Goal: Information Seeking & Learning: Learn about a topic

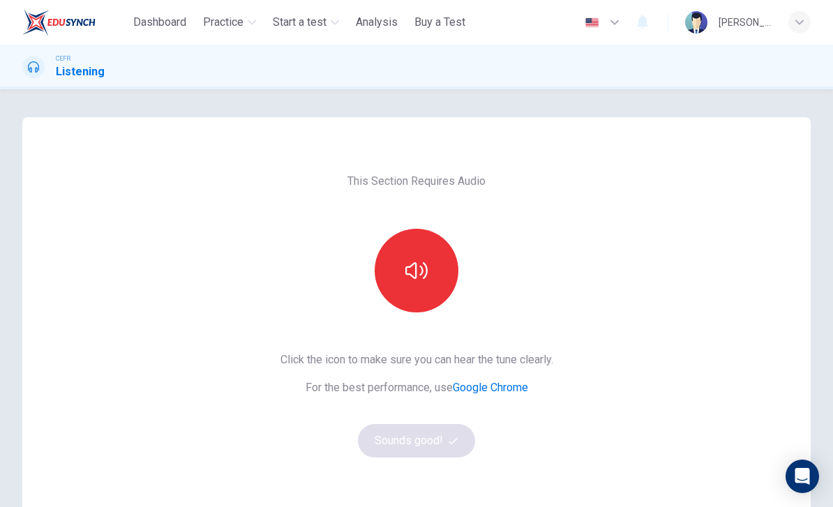
click at [415, 262] on icon "button" at bounding box center [416, 271] width 22 height 22
click at [454, 440] on icon "button" at bounding box center [453, 441] width 9 height 9
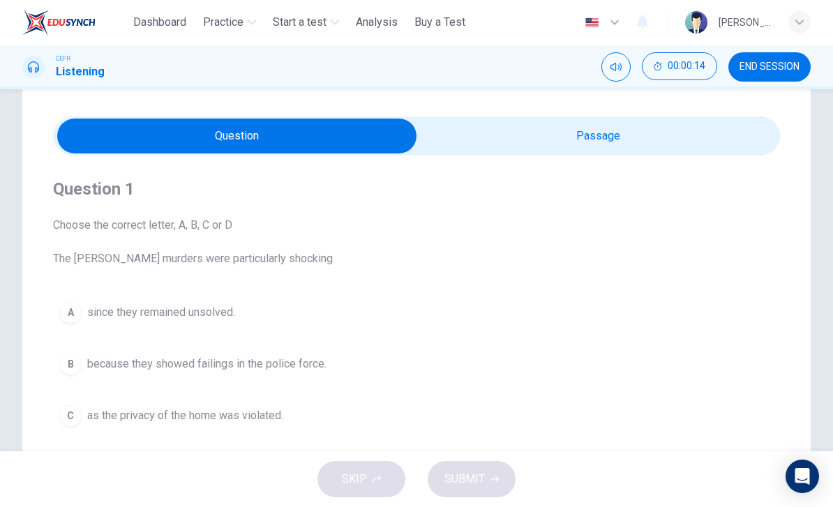
scroll to position [29, 0]
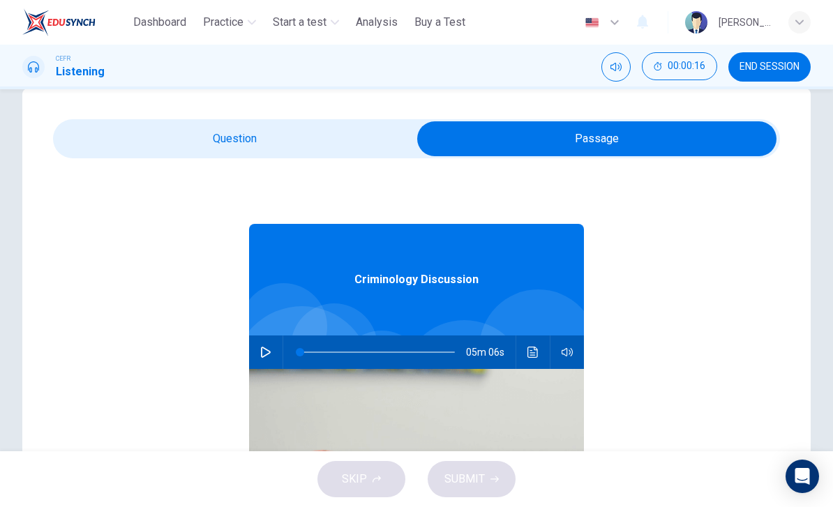
click at [265, 355] on icon "button" at bounding box center [265, 352] width 11 height 11
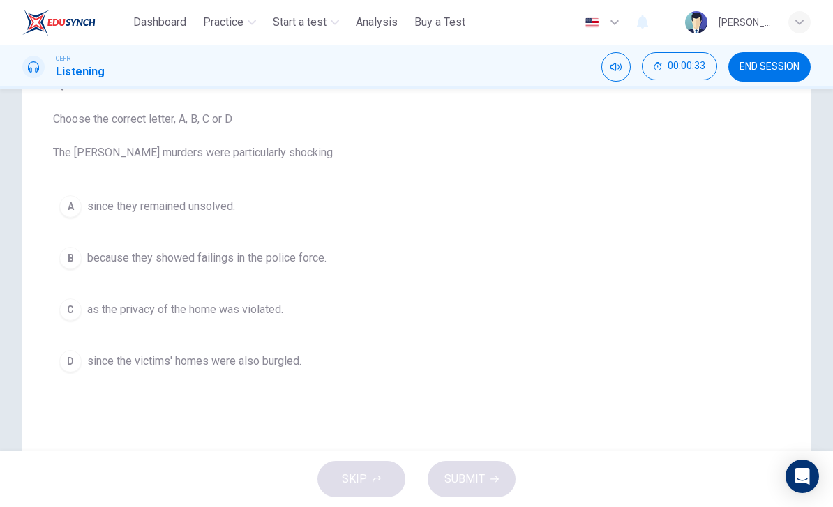
scroll to position [138, 0]
click at [99, 267] on button "B because they showed failings in the police force." at bounding box center [416, 257] width 727 height 35
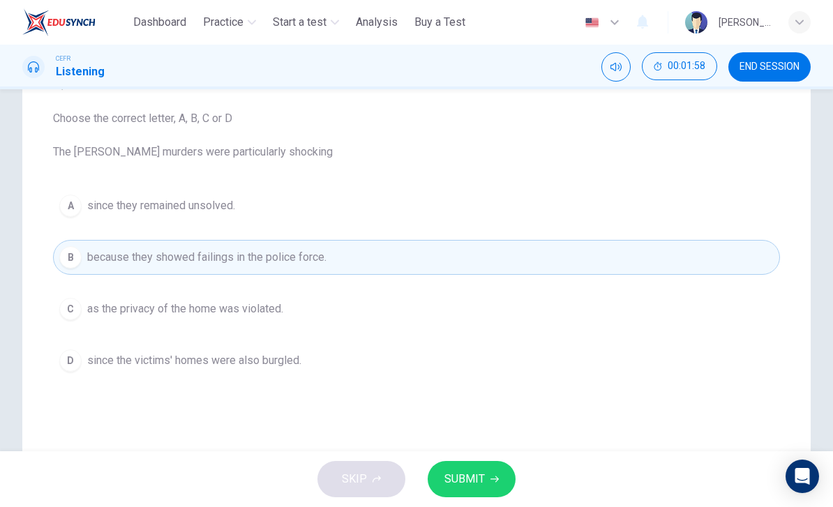
click at [481, 481] on span "SUBMIT" at bounding box center [465, 480] width 40 height 20
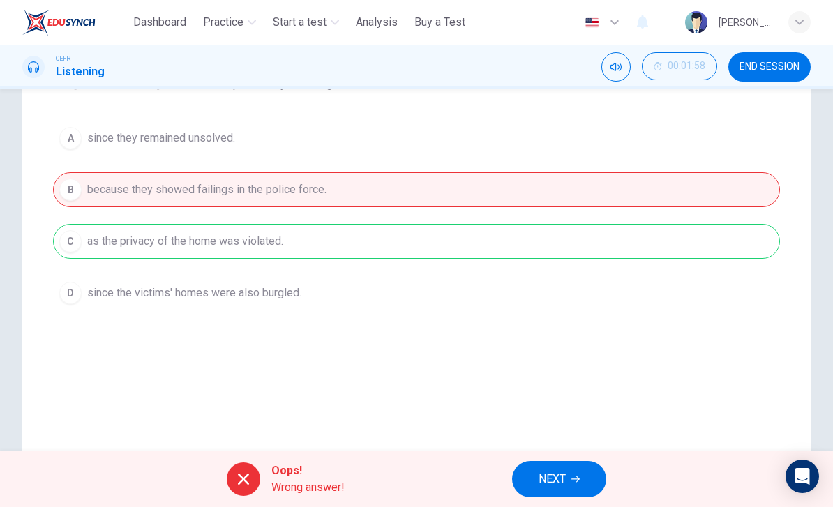
scroll to position [207, 0]
click at [566, 468] on button "NEXT" at bounding box center [559, 479] width 94 height 36
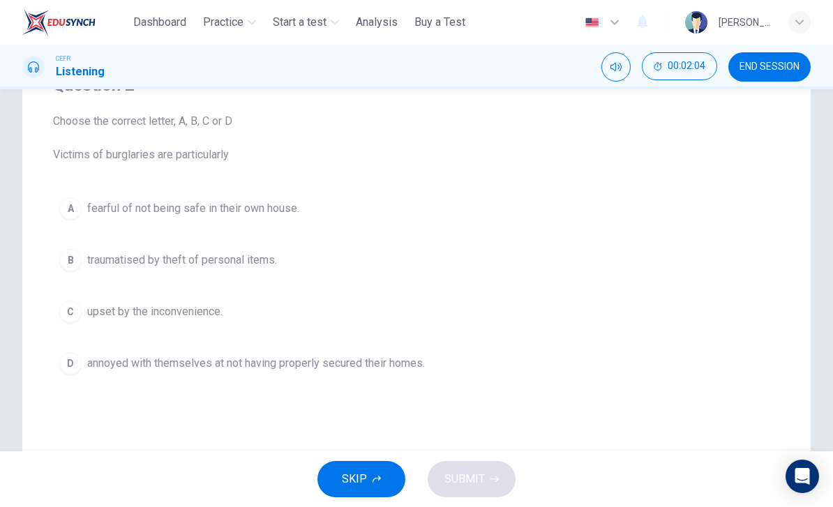
scroll to position [137, 0]
click at [127, 199] on span "fearful of not being safe in their own house." at bounding box center [193, 207] width 212 height 17
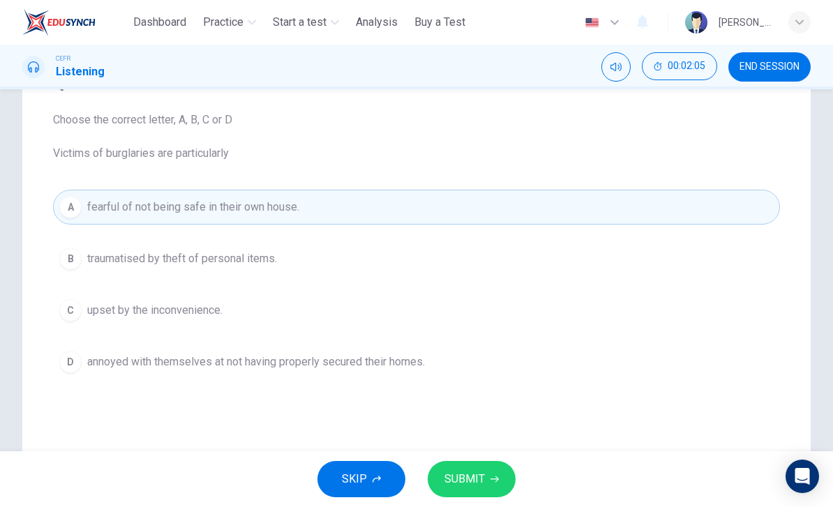
click at [474, 465] on button "SUBMIT" at bounding box center [472, 479] width 88 height 36
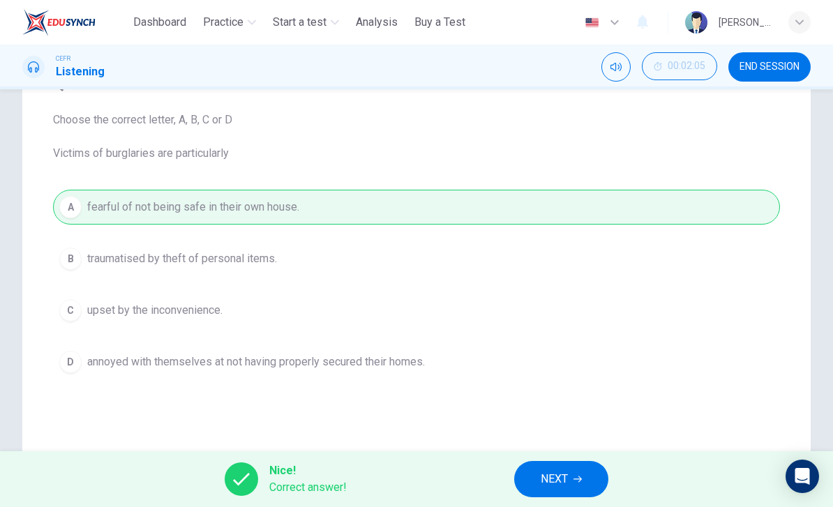
click at [565, 474] on span "NEXT" at bounding box center [554, 480] width 27 height 20
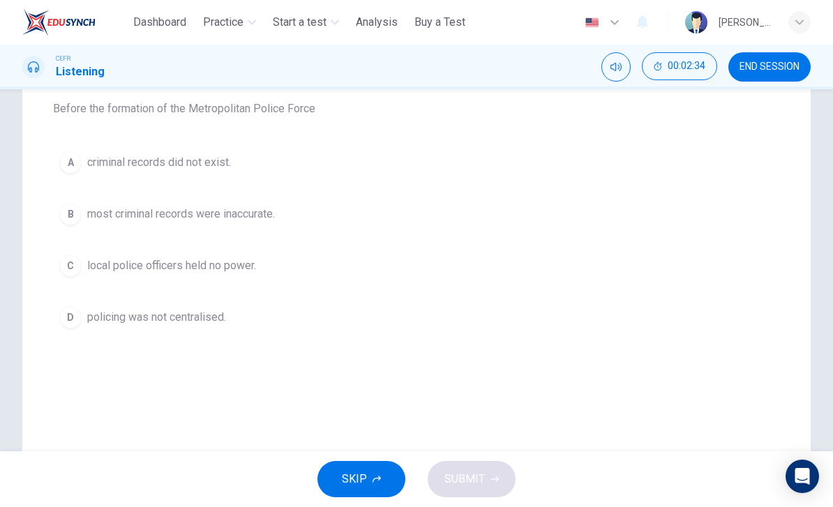
scroll to position [162, 0]
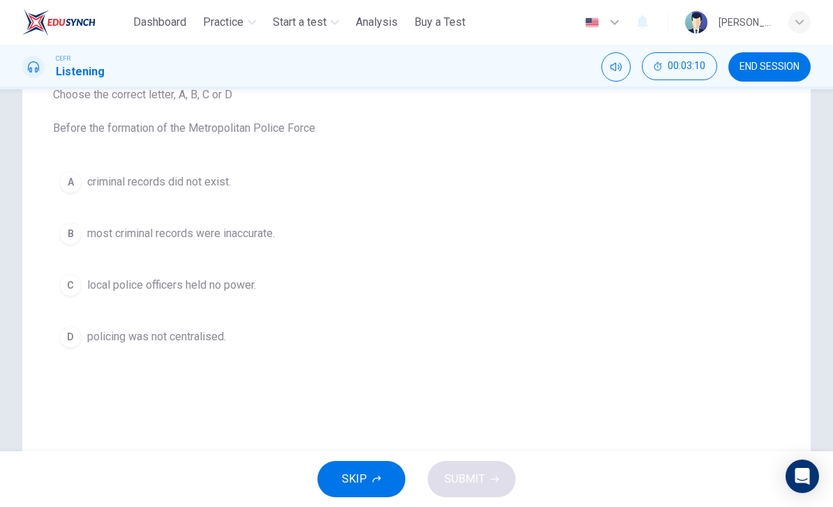
click at [125, 345] on span "policing was not centralised." at bounding box center [156, 337] width 139 height 17
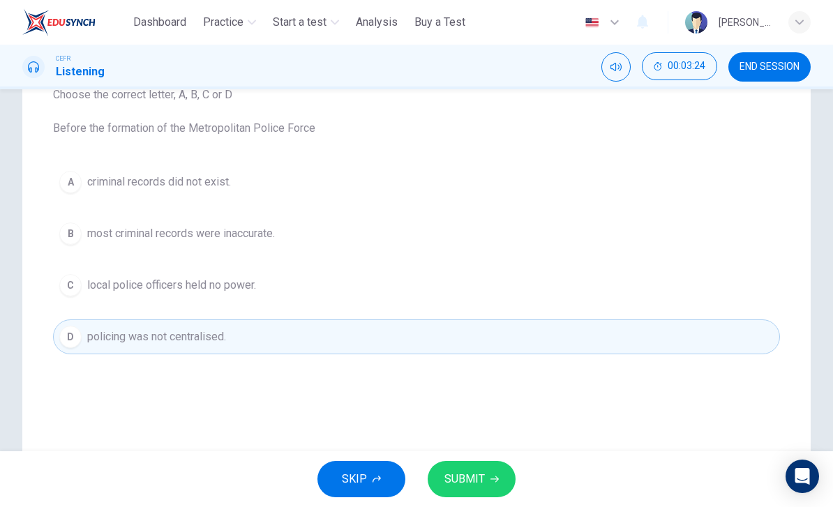
click at [118, 184] on span "criminal records did not exist." at bounding box center [159, 182] width 144 height 17
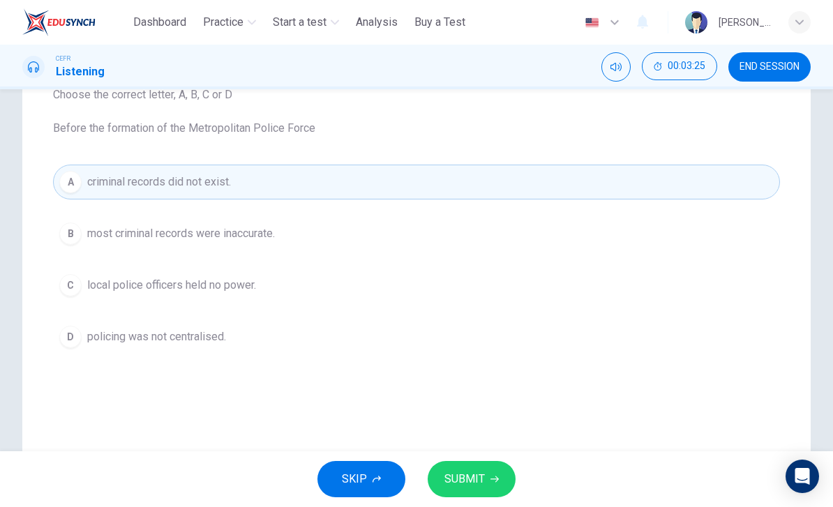
click at [489, 468] on button "SUBMIT" at bounding box center [472, 479] width 88 height 36
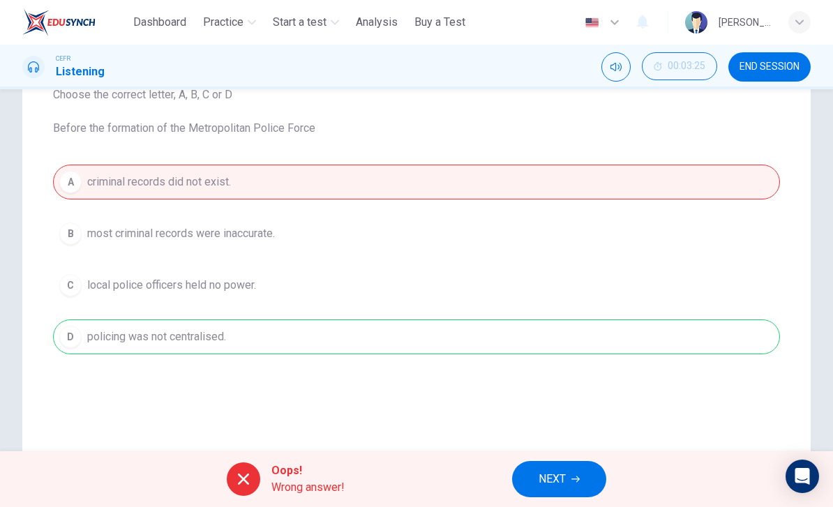
click at [552, 465] on button "NEXT" at bounding box center [559, 479] width 94 height 36
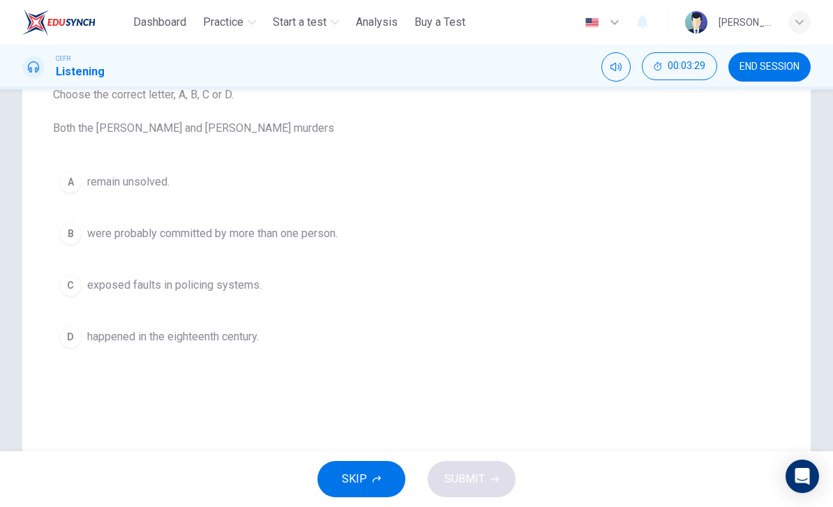
click at [131, 244] on button "B were probably committed by more than one person." at bounding box center [416, 233] width 727 height 35
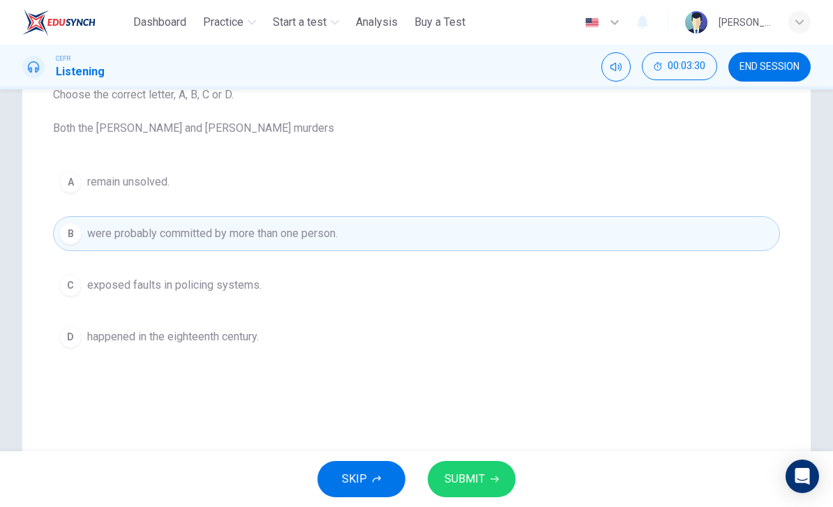
click at [492, 475] on button "SUBMIT" at bounding box center [472, 479] width 88 height 36
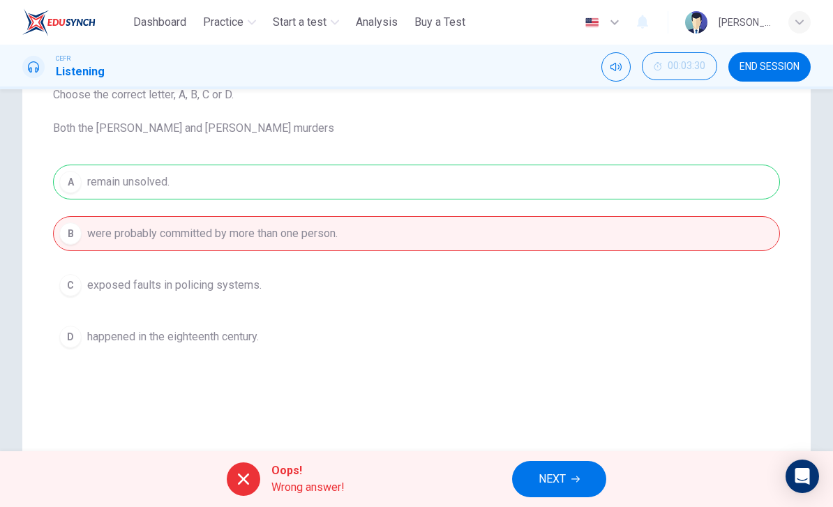
click at [574, 482] on icon "button" at bounding box center [576, 479] width 8 height 8
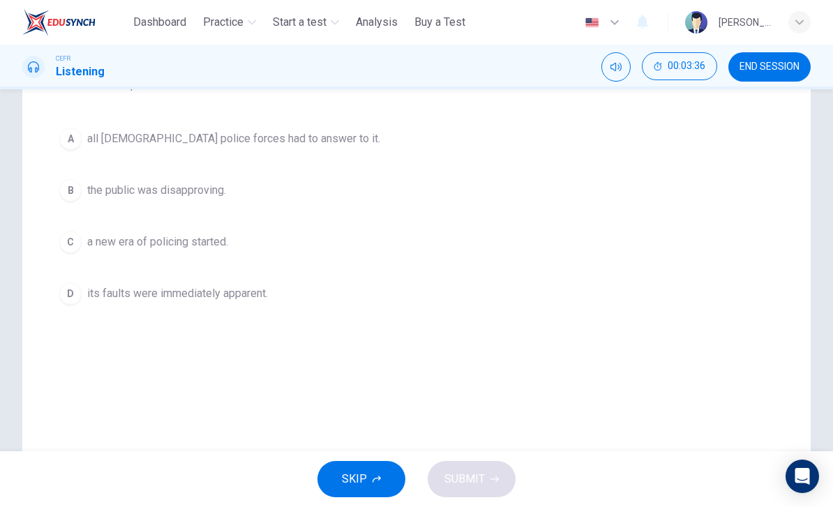
scroll to position [207, 0]
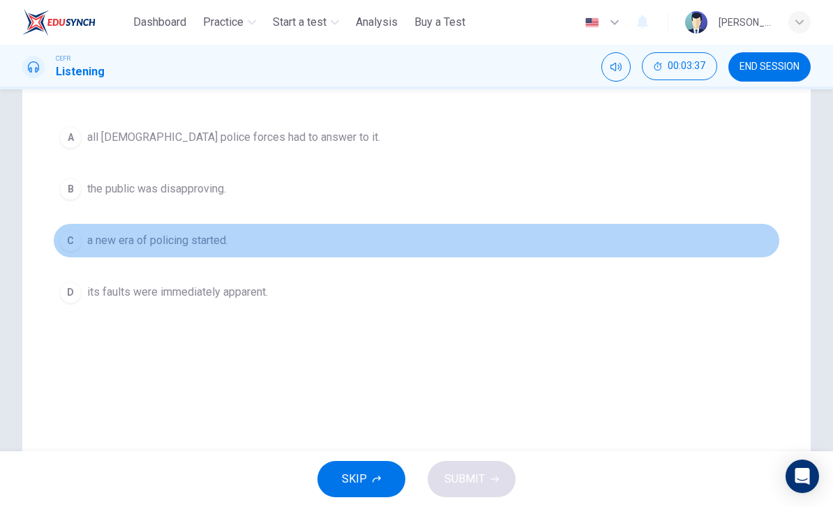
click at [127, 255] on button "C a new era of policing started." at bounding box center [416, 240] width 727 height 35
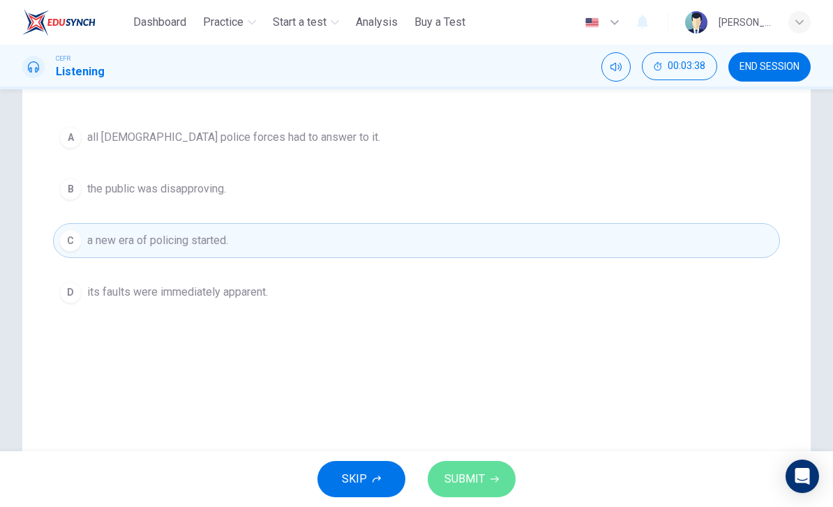
click at [486, 482] on button "SUBMIT" at bounding box center [472, 479] width 88 height 36
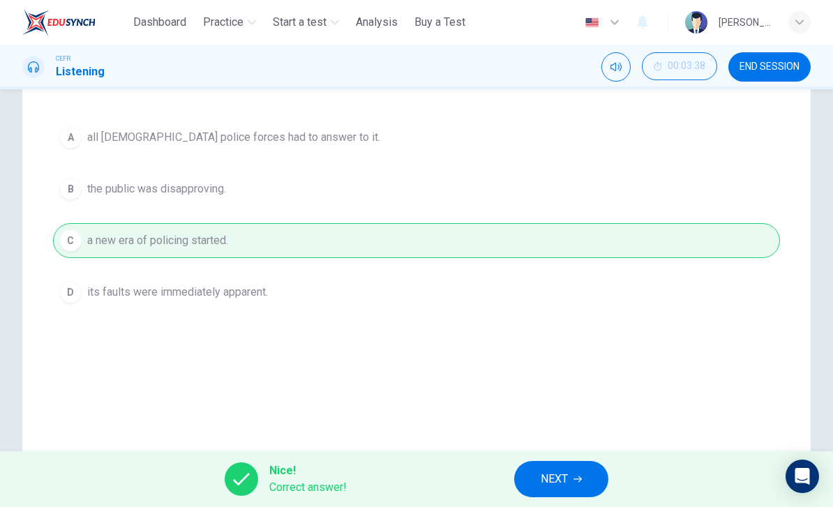
scroll to position [207, 0]
click at [572, 472] on button "NEXT" at bounding box center [561, 479] width 94 height 36
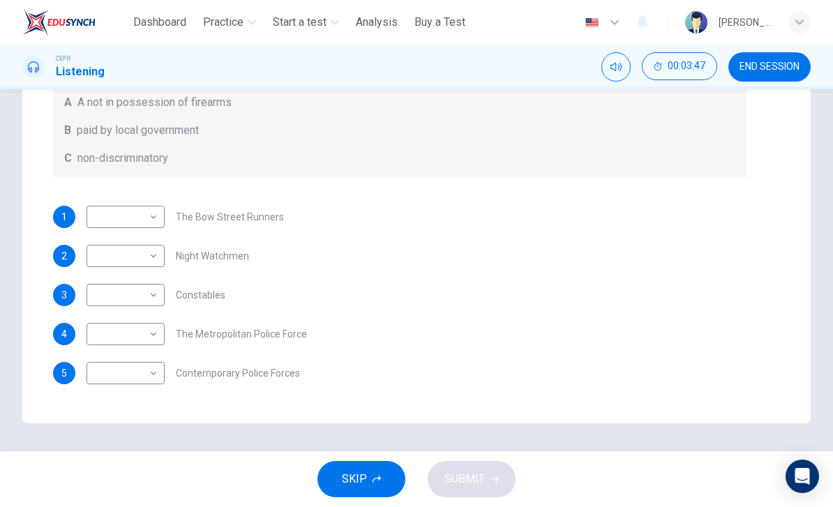
scroll to position [0, 0]
click at [151, 214] on body "This site uses cookies, as explained in our Privacy Policy . If you agree to th…" at bounding box center [416, 253] width 833 height 507
click at [661, 298] on div at bounding box center [416, 253] width 833 height 507
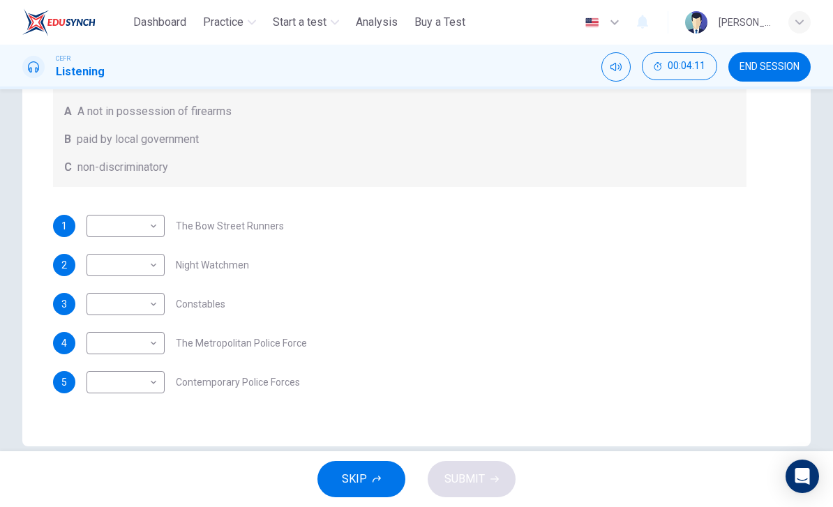
scroll to position [232, 0]
click at [794, 31] on div "button" at bounding box center [800, 22] width 22 height 22
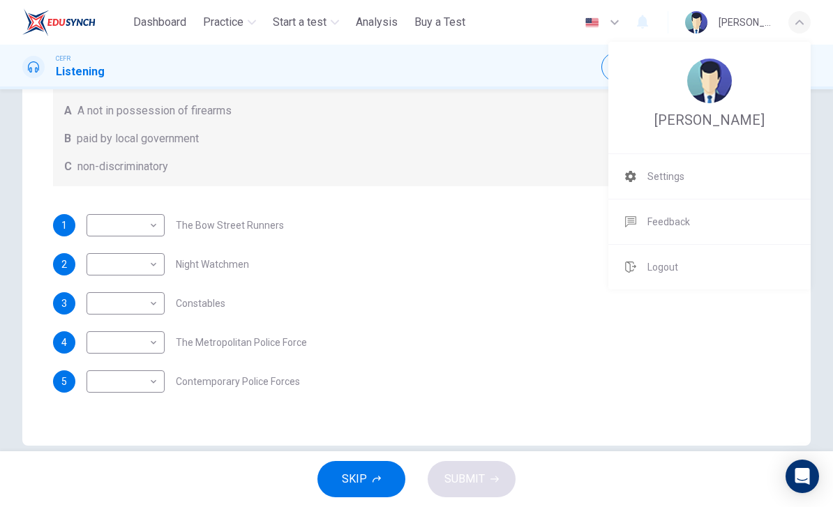
click at [523, 295] on div at bounding box center [416, 253] width 833 height 507
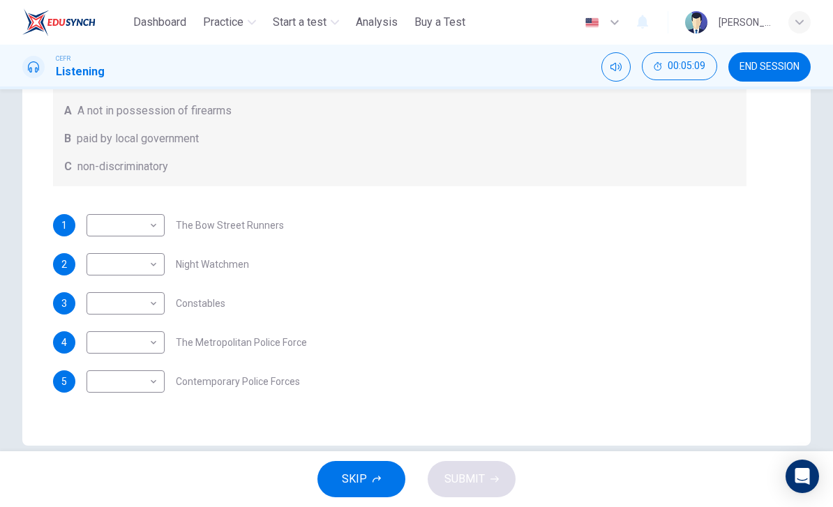
click at [40, 180] on div "Question 6 What does the lecturer say about the following? Write the correct le…" at bounding box center [416, 165] width 789 height 561
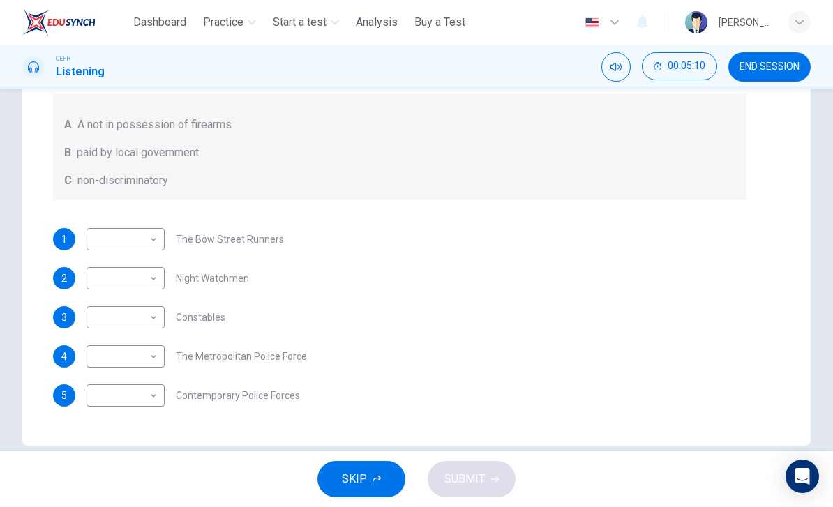
scroll to position [0, 0]
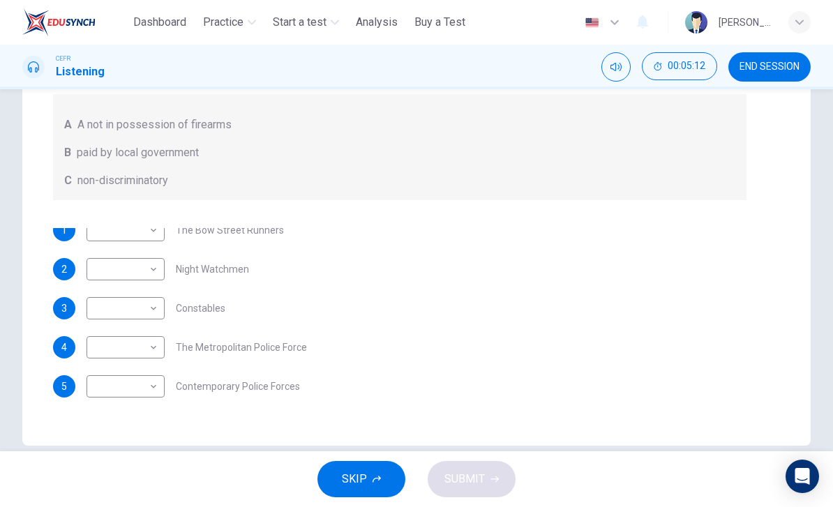
click at [705, 200] on div "A A not in possession of firearms B paid by local government C non-discriminato…" at bounding box center [400, 147] width 694 height 106
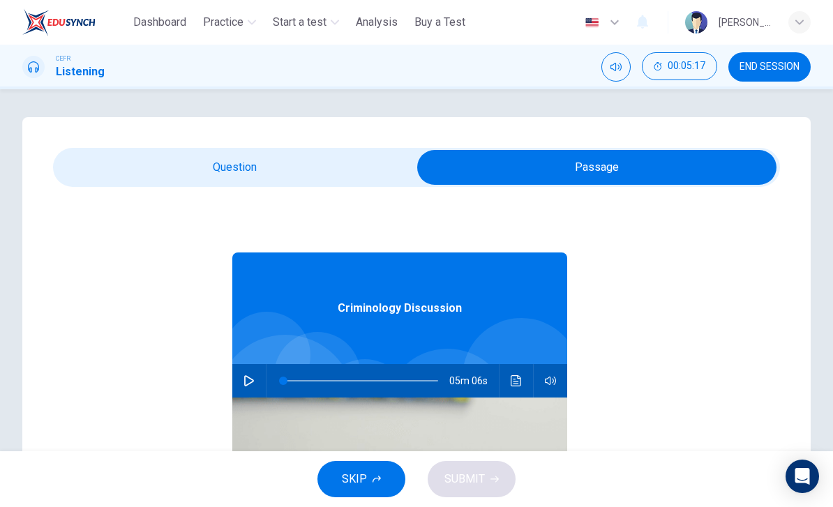
click at [242, 378] on button "button" at bounding box center [249, 380] width 22 height 33
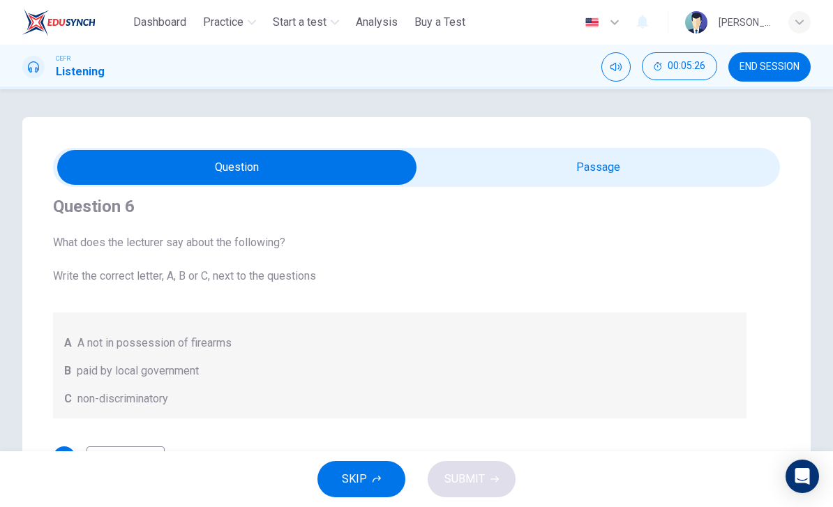
scroll to position [14, 0]
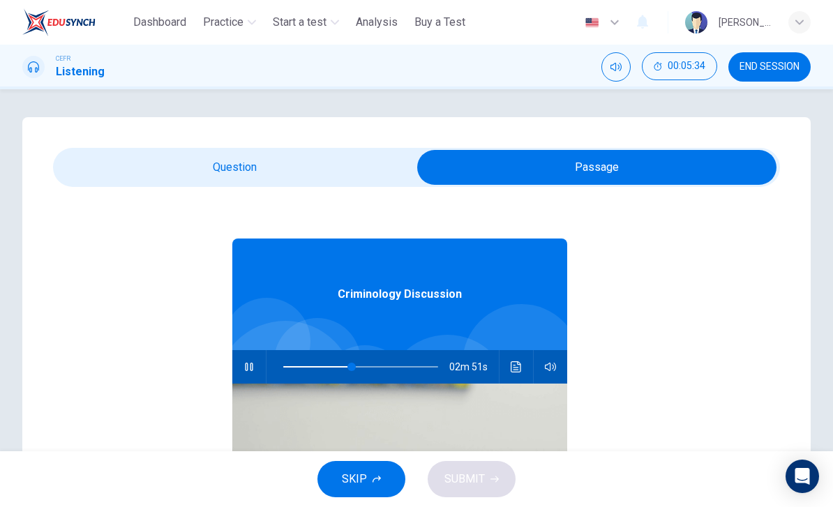
click at [516, 364] on icon "Click to see the audio transcription" at bounding box center [516, 367] width 11 height 11
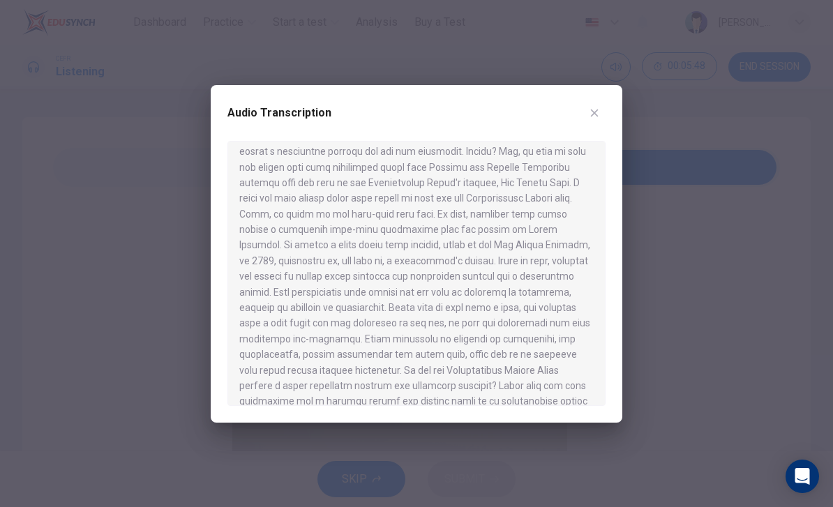
scroll to position [632, 0]
click at [672, 241] on div at bounding box center [416, 253] width 833 height 507
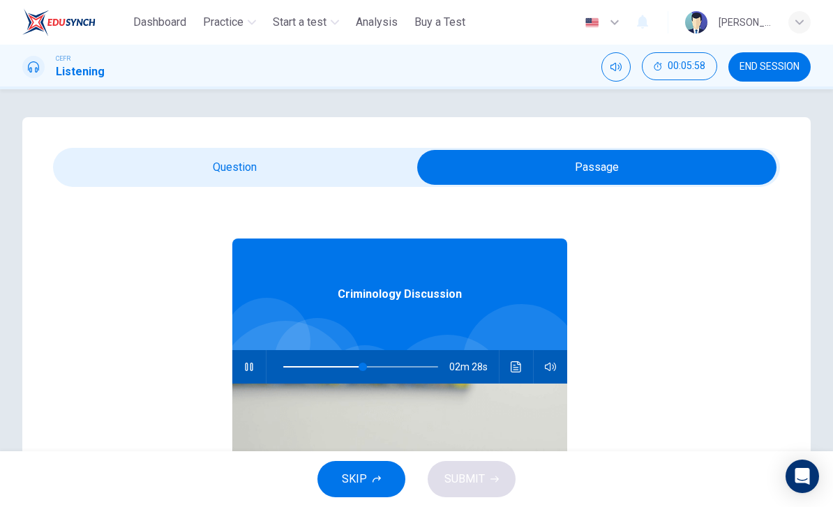
type input "**"
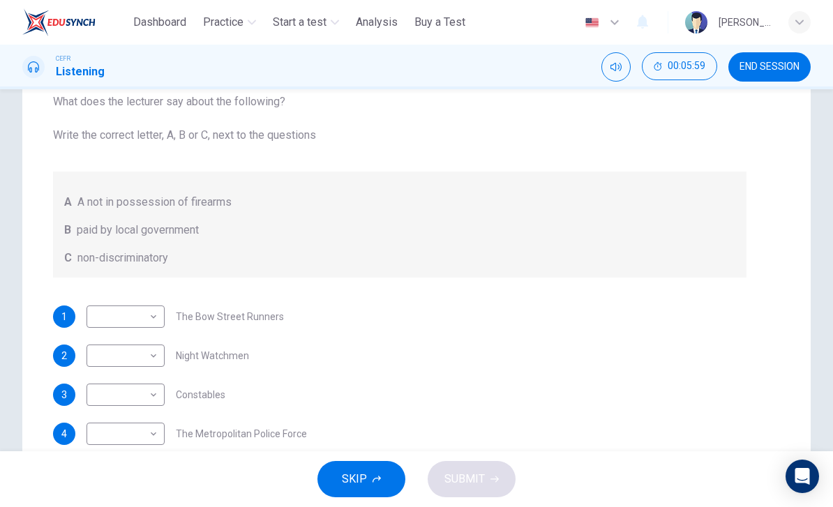
scroll to position [179, 0]
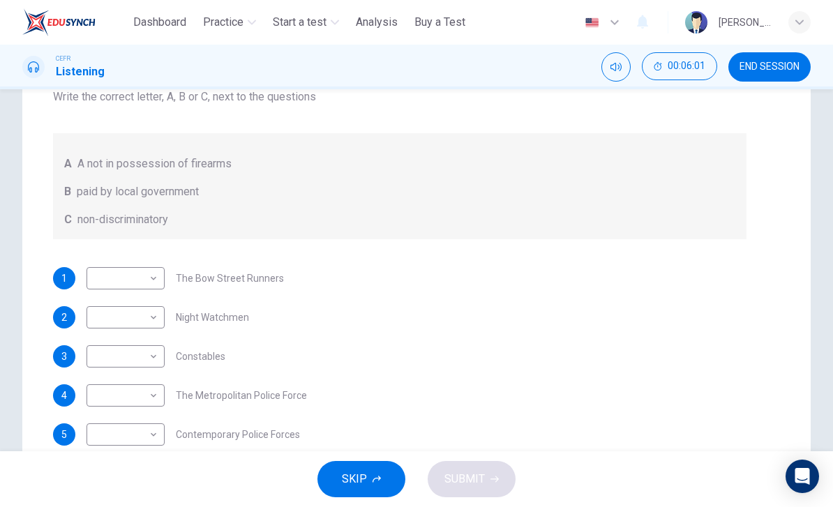
click at [235, 316] on span "Night Watchmen" at bounding box center [212, 318] width 73 height 10
click at [158, 310] on body "This site uses cookies, as explained in our Privacy Policy . If you agree to th…" at bounding box center [416, 253] width 833 height 507
click at [125, 330] on li "A" at bounding box center [126, 340] width 78 height 22
type input "*"
click at [156, 355] on body "This site uses cookies, as explained in our Privacy Policy . If you agree to th…" at bounding box center [416, 253] width 833 height 507
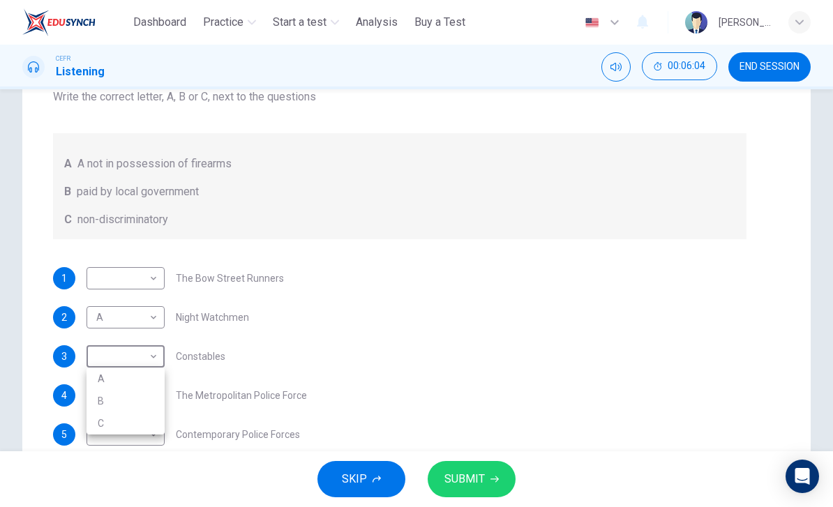
click at [147, 375] on li "A" at bounding box center [126, 379] width 78 height 22
type input "*"
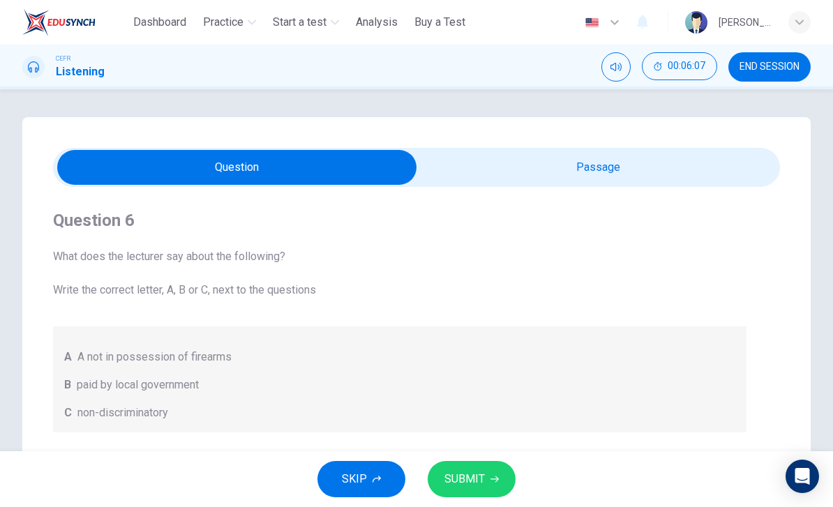
scroll to position [0, 0]
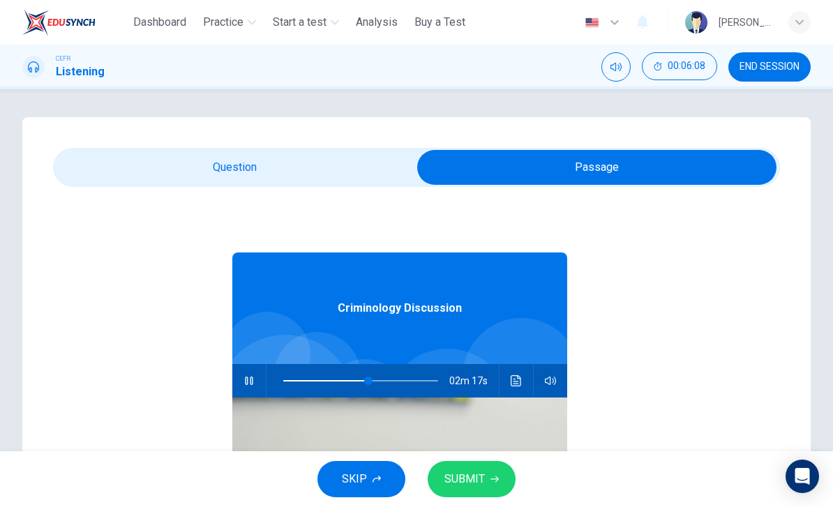
click at [518, 382] on icon "Click to see the audio transcription" at bounding box center [516, 380] width 11 height 11
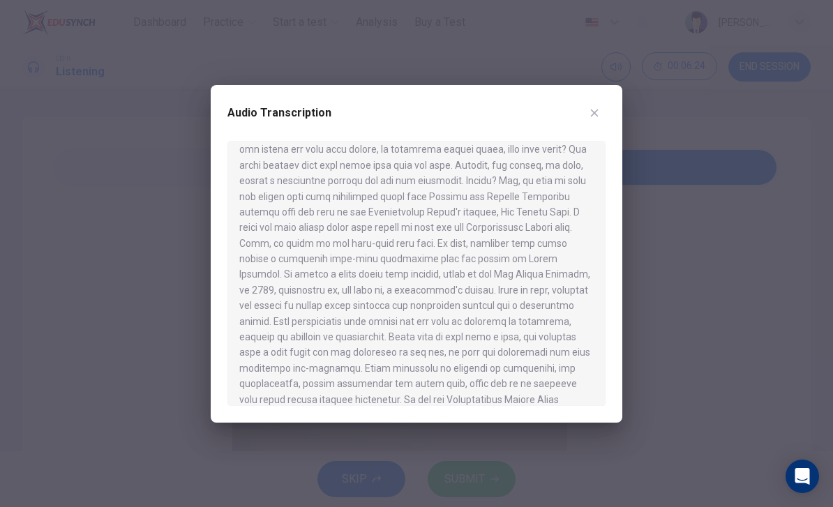
scroll to position [601, 0]
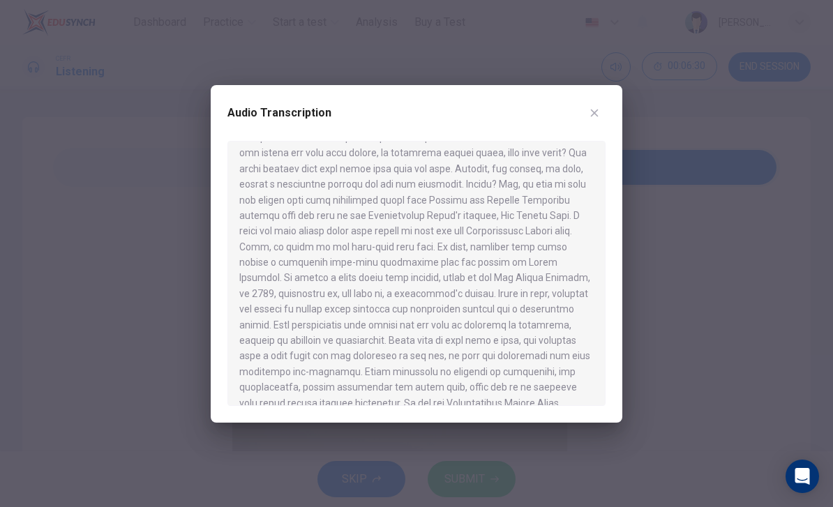
click at [669, 153] on div at bounding box center [416, 253] width 833 height 507
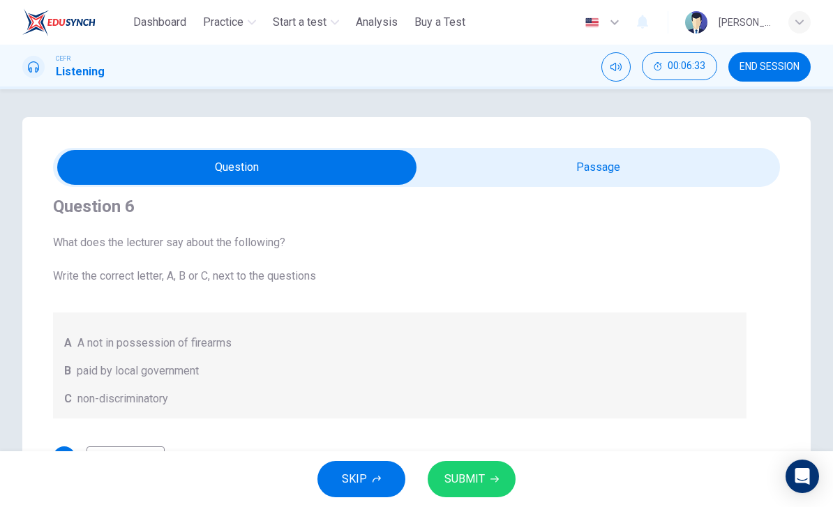
scroll to position [14, 0]
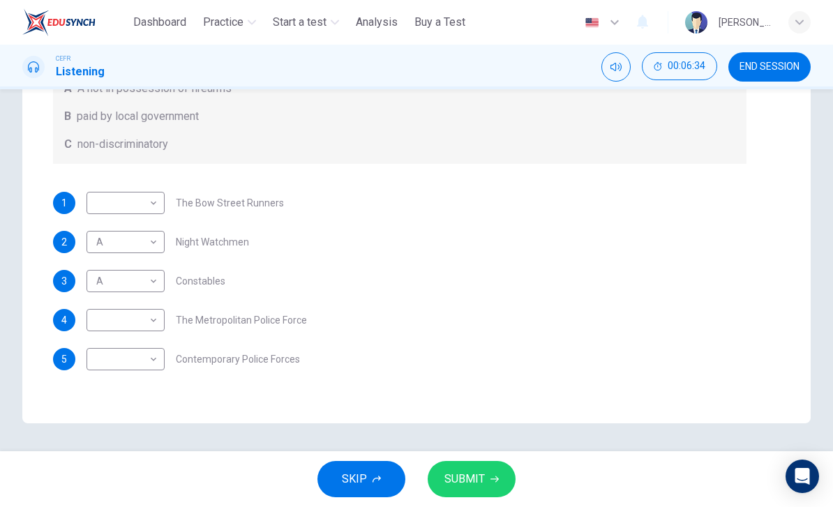
click at [295, 309] on div "​ ​ The Metropolitan Police Force" at bounding box center [197, 320] width 221 height 22
click at [259, 202] on span "The Bow Street Runners" at bounding box center [230, 203] width 108 height 10
click at [156, 198] on body "This site uses cookies, as explained in our Privacy Policy . If you agree to th…" at bounding box center [416, 253] width 833 height 507
type input "**"
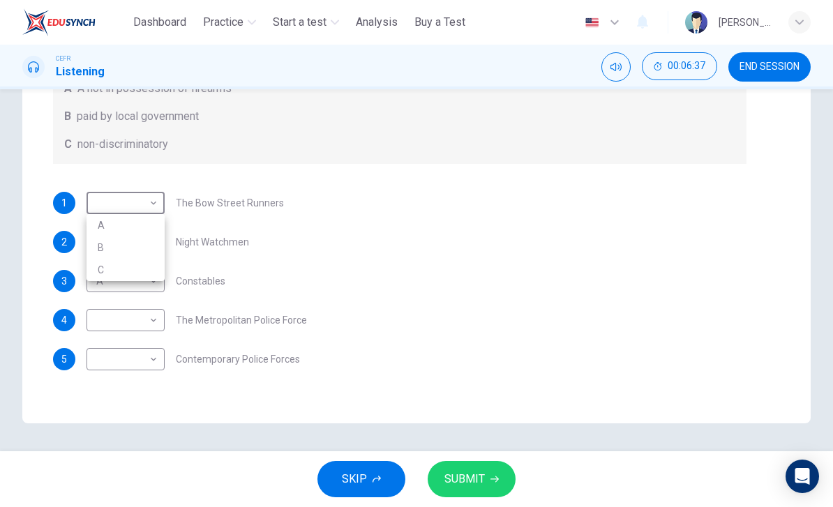
click at [147, 247] on li "B" at bounding box center [126, 248] width 78 height 22
type input "*"
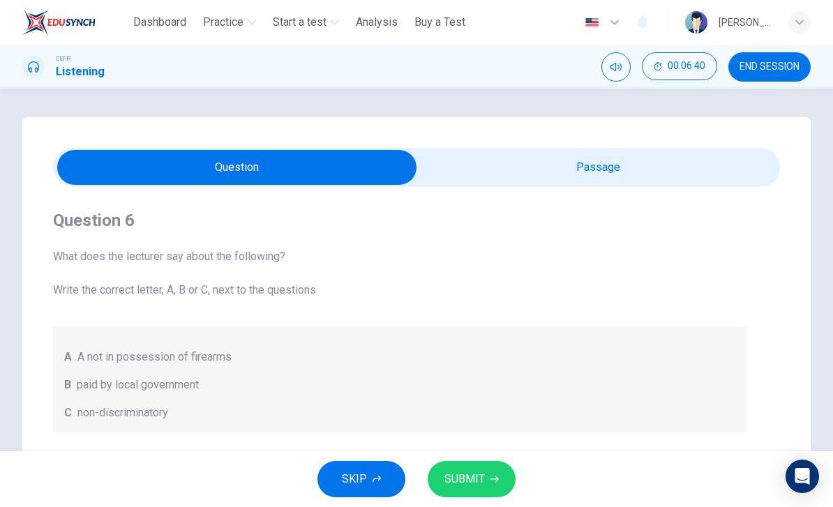
scroll to position [0, 0]
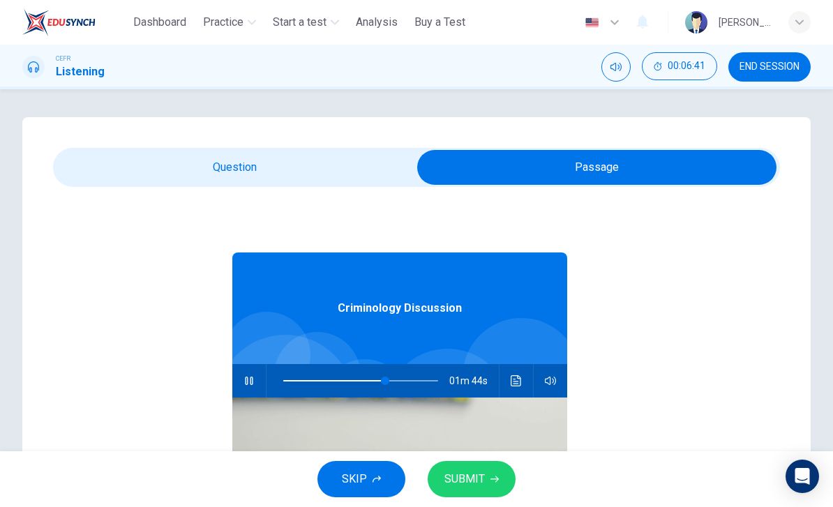
click at [517, 380] on icon "Click to see the audio transcription" at bounding box center [516, 380] width 11 height 11
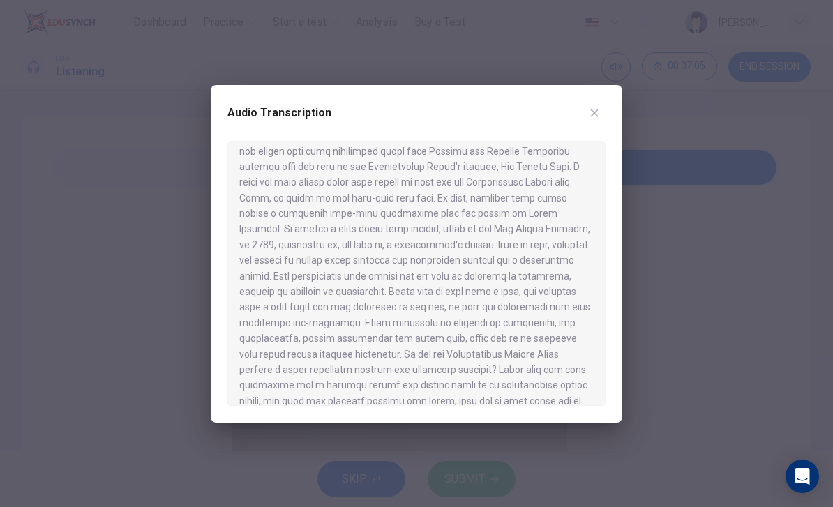
scroll to position [649, 0]
click at [170, 59] on div at bounding box center [416, 253] width 833 height 507
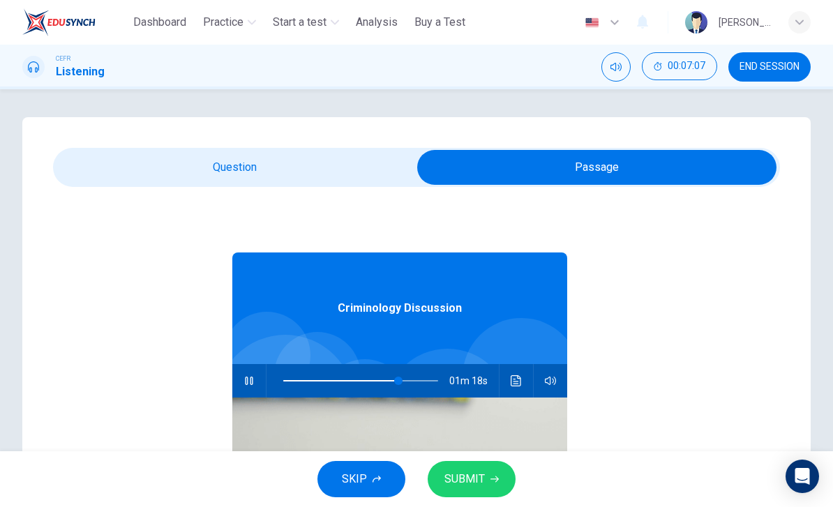
click at [380, 147] on div "Question 6 What does the lecturer say about the following? Write the correct le…" at bounding box center [416, 397] width 789 height 561
type input "**"
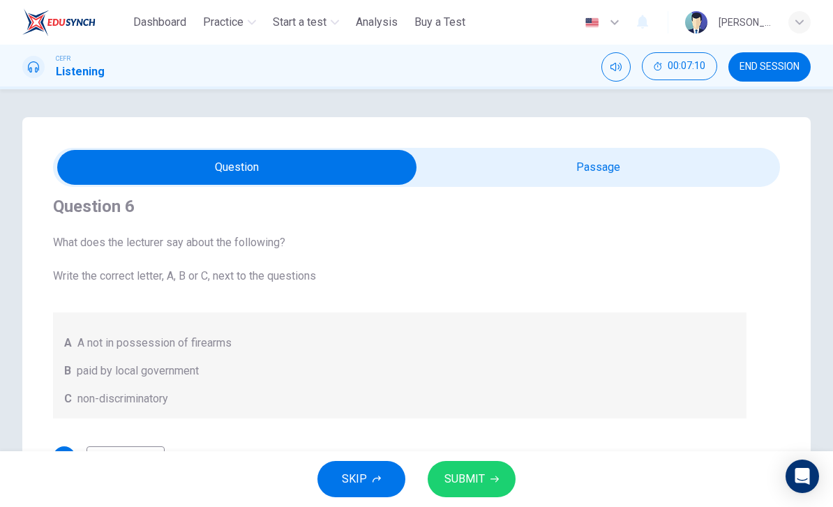
scroll to position [14, 0]
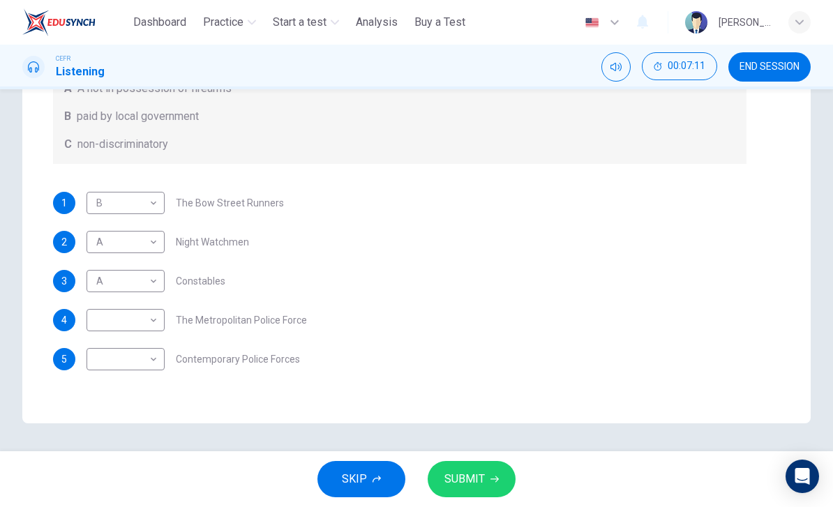
click at [405, 285] on div "1 B * ​ The Bow Street Runners 2 A * ​ Night Watchmen 3 A * ​ Constables 4 ​ ​ …" at bounding box center [400, 281] width 694 height 179
click at [159, 323] on body "This site uses cookies, as explained in our Privacy Policy . If you agree to th…" at bounding box center [416, 253] width 833 height 507
click at [114, 358] on li "B" at bounding box center [126, 365] width 78 height 22
type input "*"
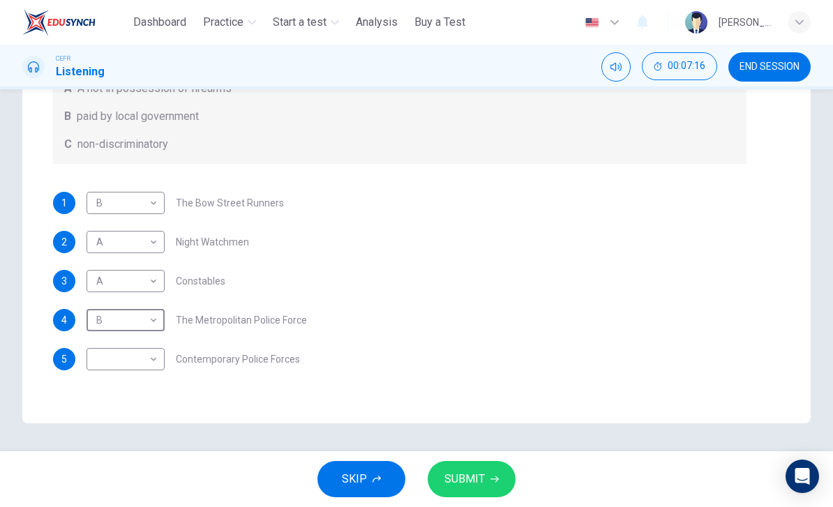
click at [158, 359] on body "This site uses cookies, as explained in our Privacy Policy . If you agree to th…" at bounding box center [416, 253] width 833 height 507
click at [124, 421] on li "C" at bounding box center [126, 426] width 78 height 22
type input "*"
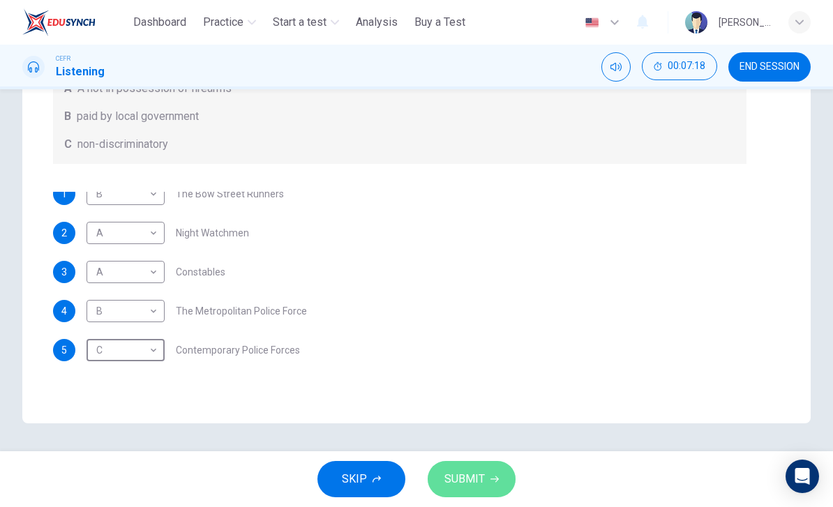
click at [479, 478] on span "SUBMIT" at bounding box center [465, 480] width 40 height 20
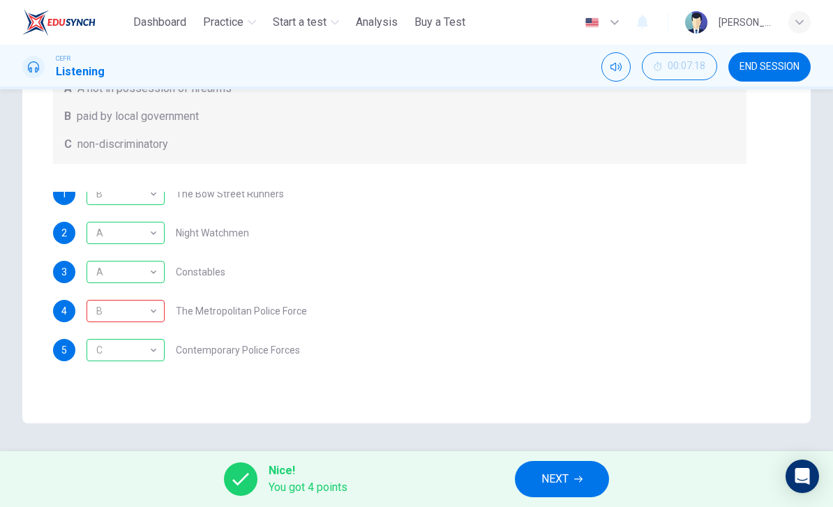
click at [567, 485] on span "NEXT" at bounding box center [555, 480] width 27 height 20
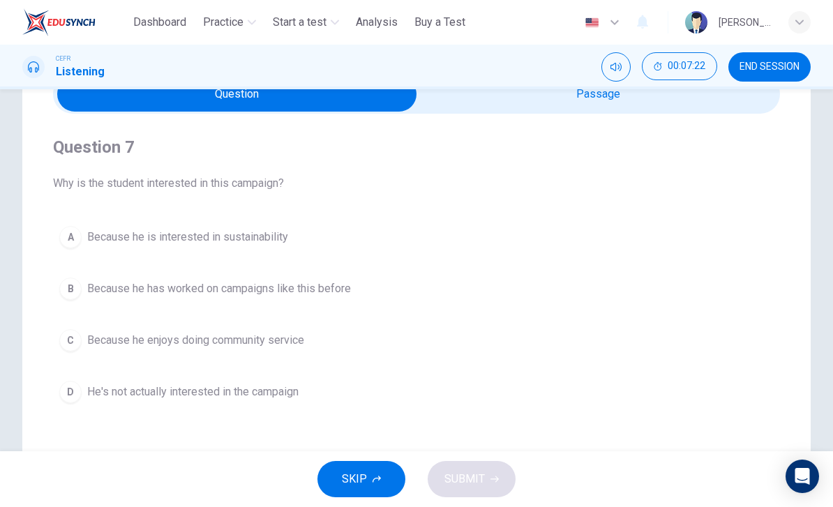
scroll to position [37, 0]
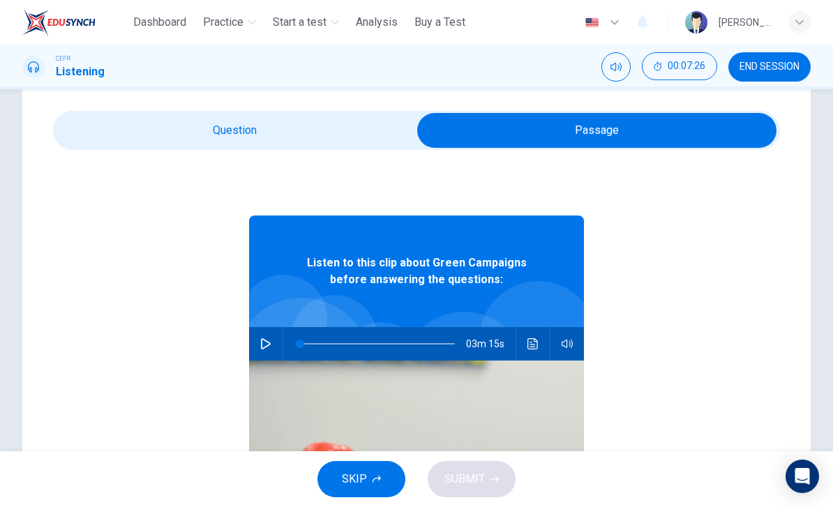
click at [255, 351] on button "button" at bounding box center [266, 343] width 22 height 33
type input "*"
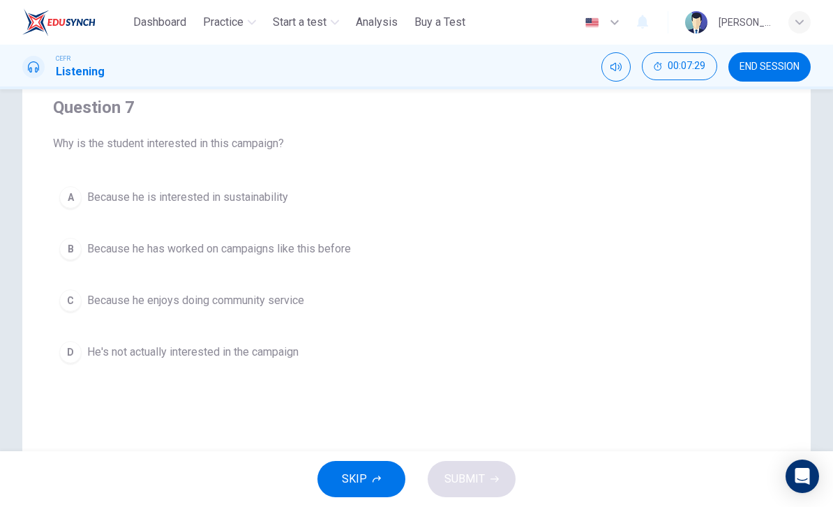
scroll to position [114, 0]
click at [83, 193] on button "A Because he is interested in sustainability" at bounding box center [416, 196] width 727 height 35
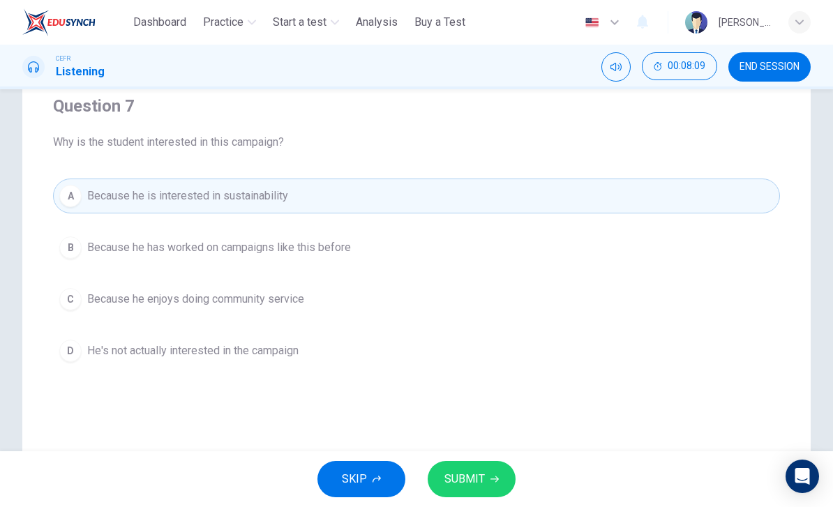
click at [468, 463] on button "SUBMIT" at bounding box center [472, 479] width 88 height 36
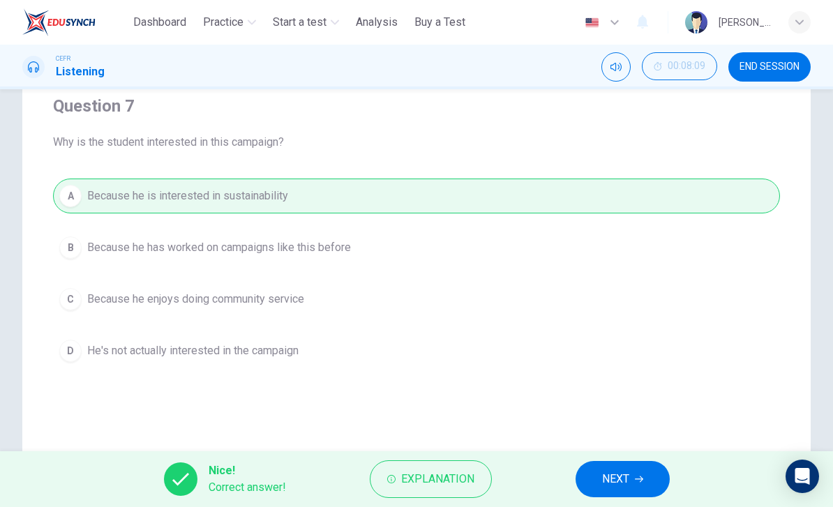
click at [635, 472] on button "NEXT" at bounding box center [623, 479] width 94 height 36
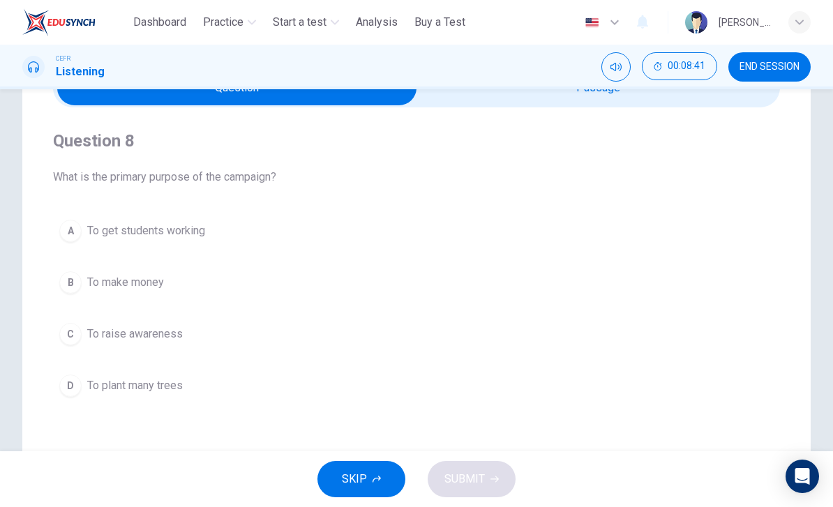
scroll to position [126, 0]
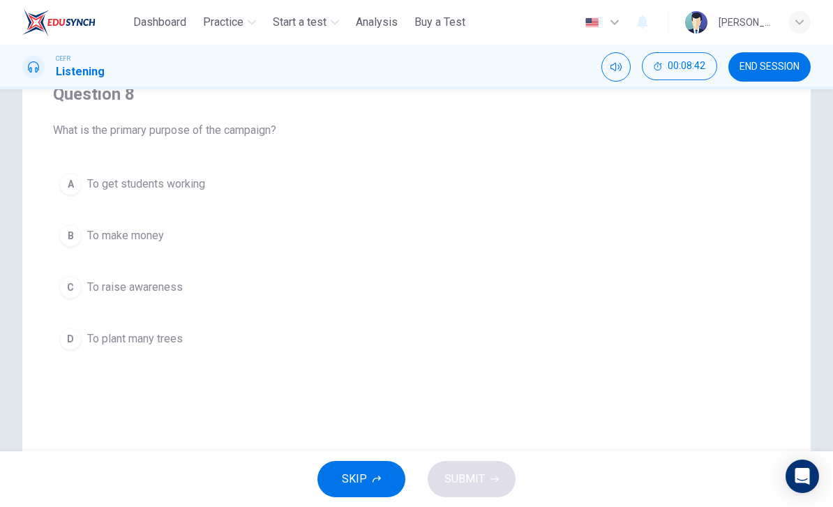
click at [121, 285] on span "To raise awareness" at bounding box center [135, 287] width 96 height 17
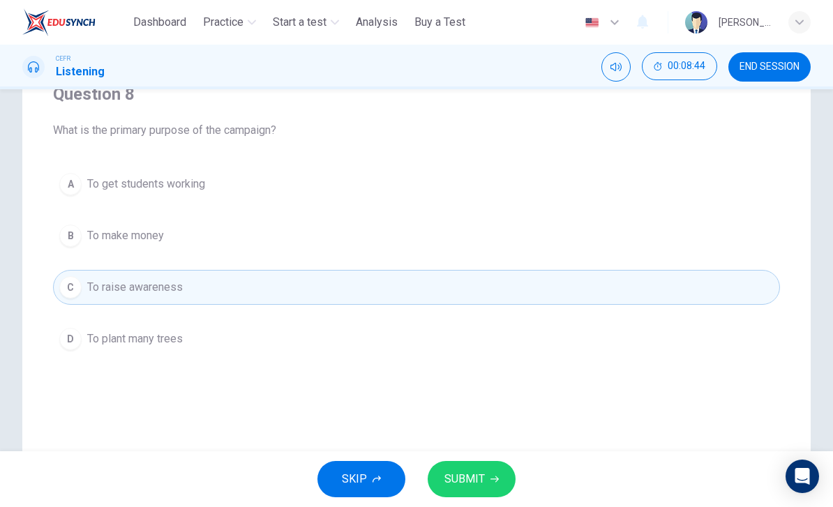
click at [468, 477] on span "SUBMIT" at bounding box center [465, 480] width 40 height 20
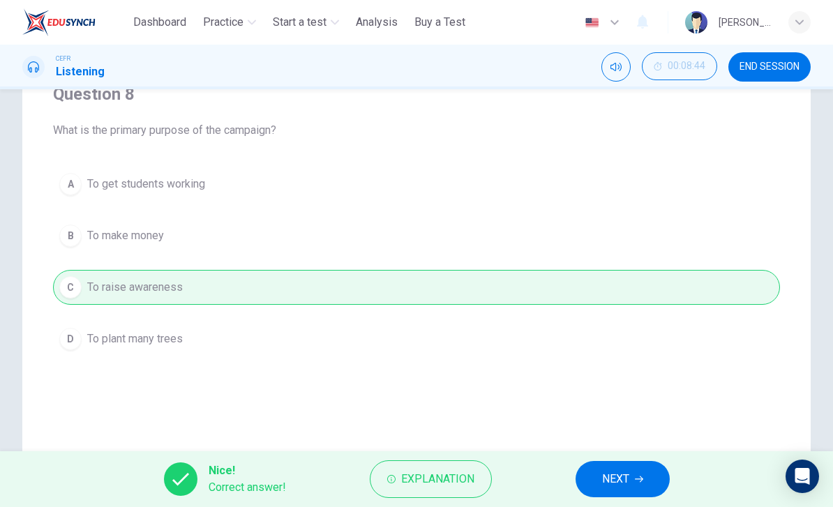
click at [625, 486] on span "NEXT" at bounding box center [615, 480] width 27 height 20
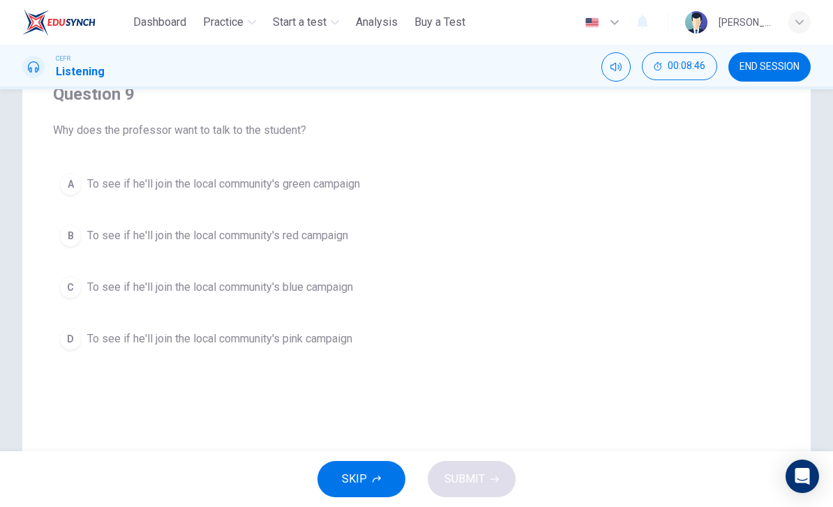
click at [665, 267] on div "A To see if he'll join the local community's green campaign B To see if he'll j…" at bounding box center [416, 262] width 727 height 190
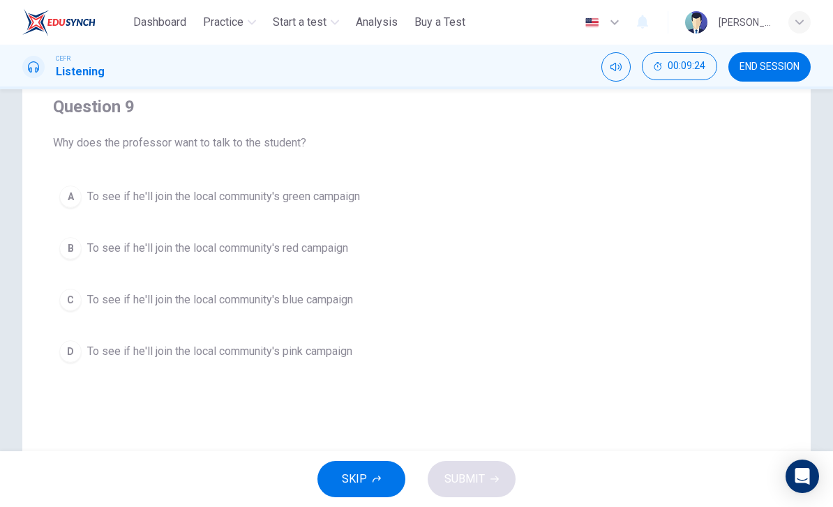
click at [125, 193] on span "To see if he'll join the local community's green campaign" at bounding box center [223, 196] width 273 height 17
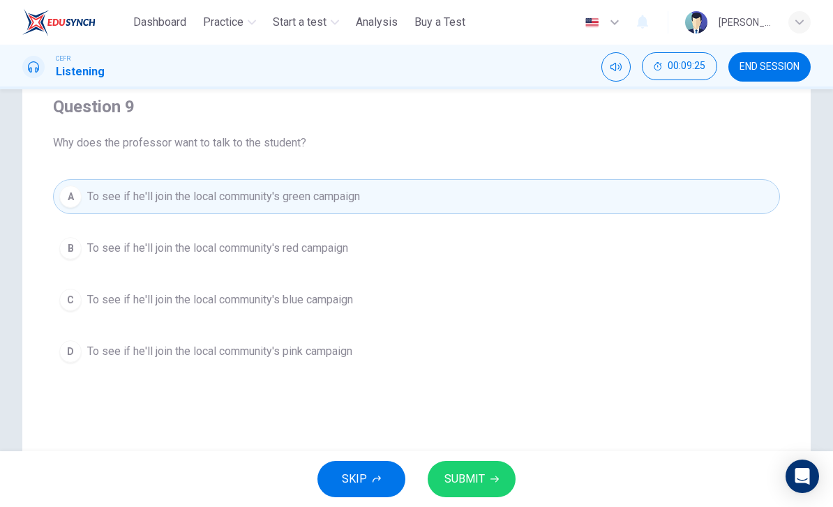
click at [466, 468] on button "SUBMIT" at bounding box center [472, 479] width 88 height 36
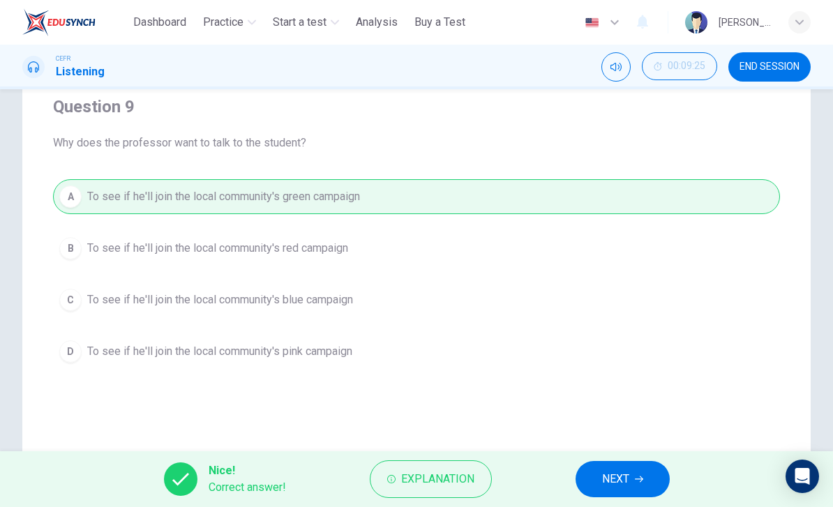
click at [634, 479] on button "NEXT" at bounding box center [623, 479] width 94 height 36
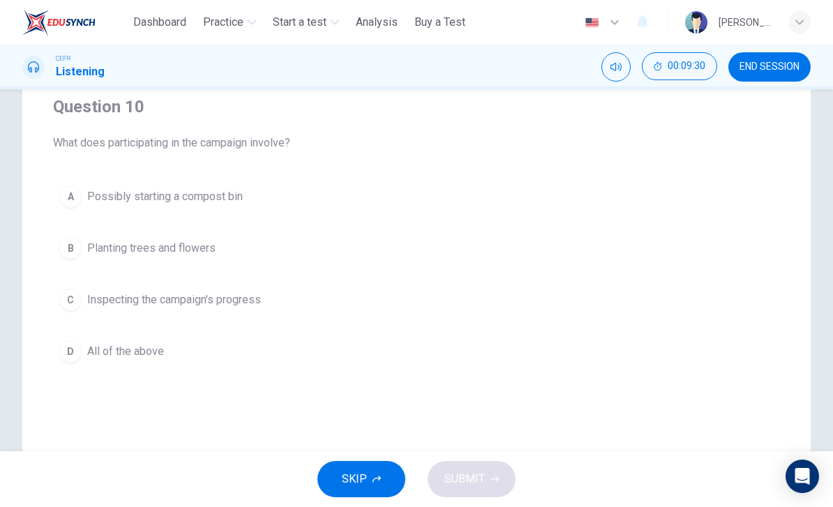
click at [124, 245] on span "Planting trees and flowers" at bounding box center [151, 248] width 128 height 17
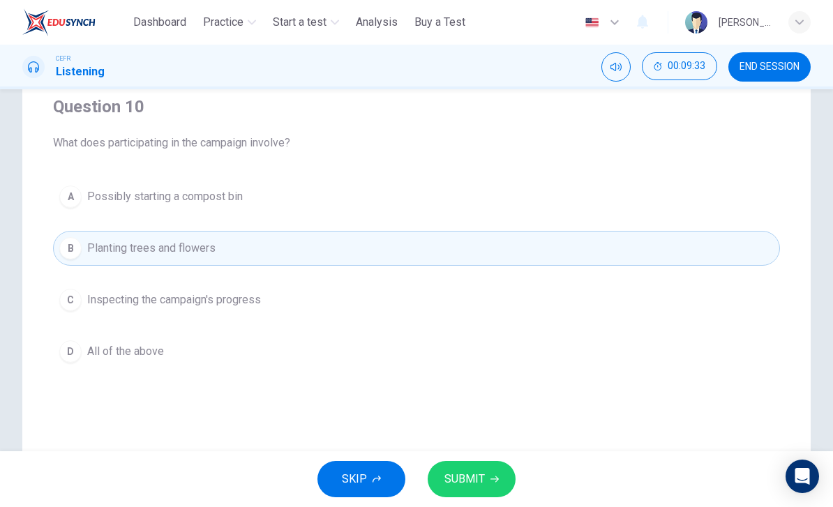
click at [131, 348] on span "All of the above" at bounding box center [125, 351] width 77 height 17
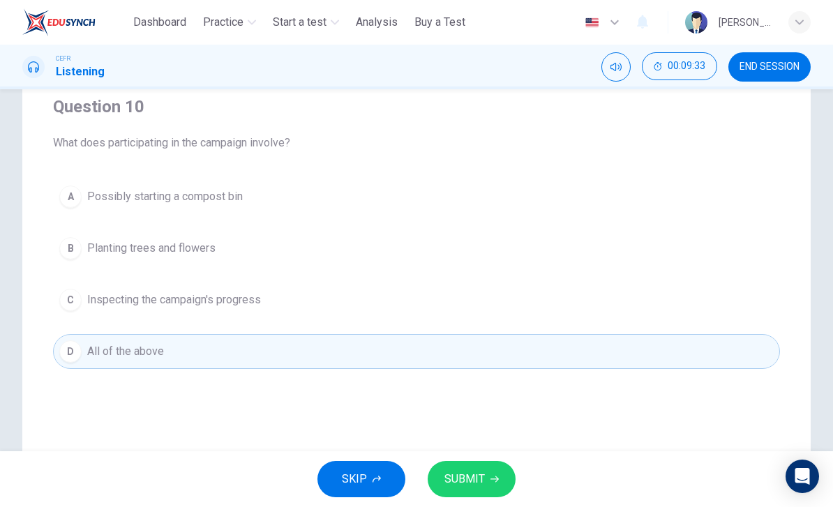
click at [493, 471] on button "SUBMIT" at bounding box center [472, 479] width 88 height 36
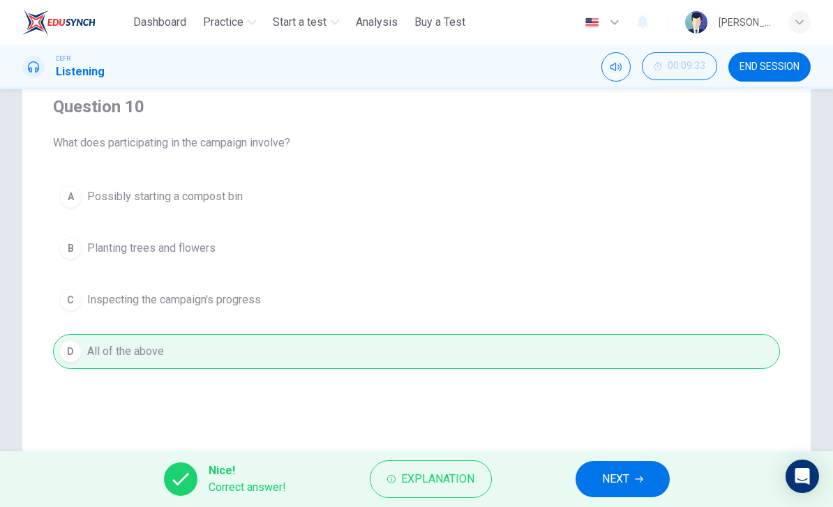
click at [619, 470] on span "NEXT" at bounding box center [615, 480] width 27 height 20
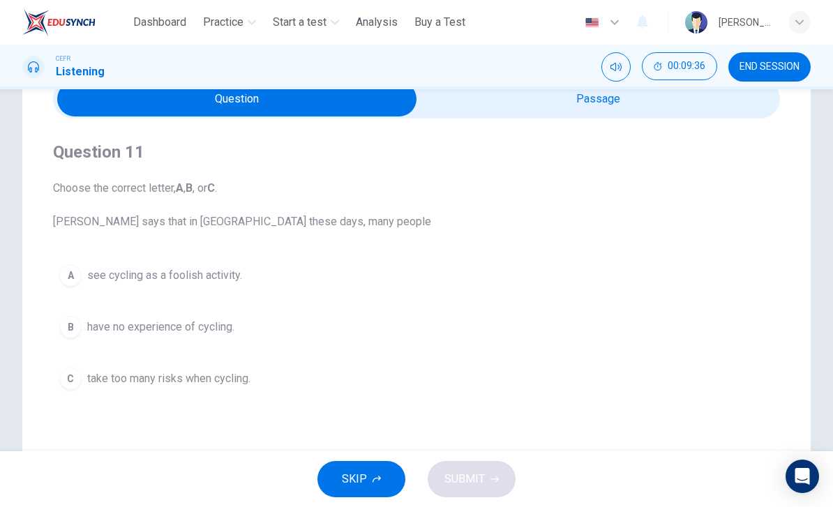
scroll to position [68, 0]
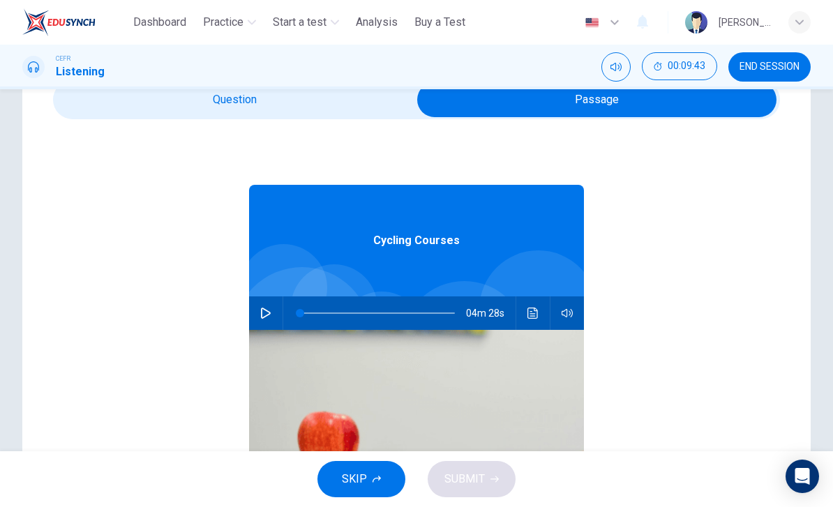
click at [257, 315] on button "button" at bounding box center [266, 313] width 22 height 33
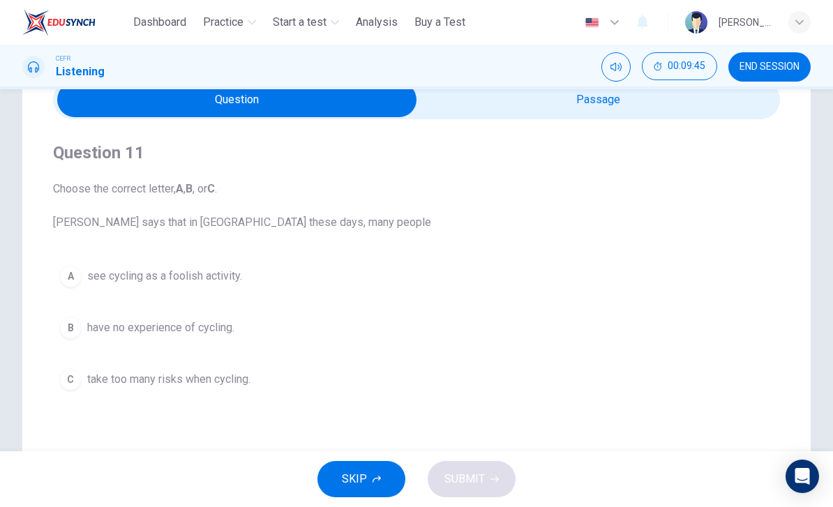
click at [3, 20] on div "Dashboard Practice Start a test Analysis Buy a Test English ** ​ [PERSON_NAME]" at bounding box center [416, 22] width 833 height 45
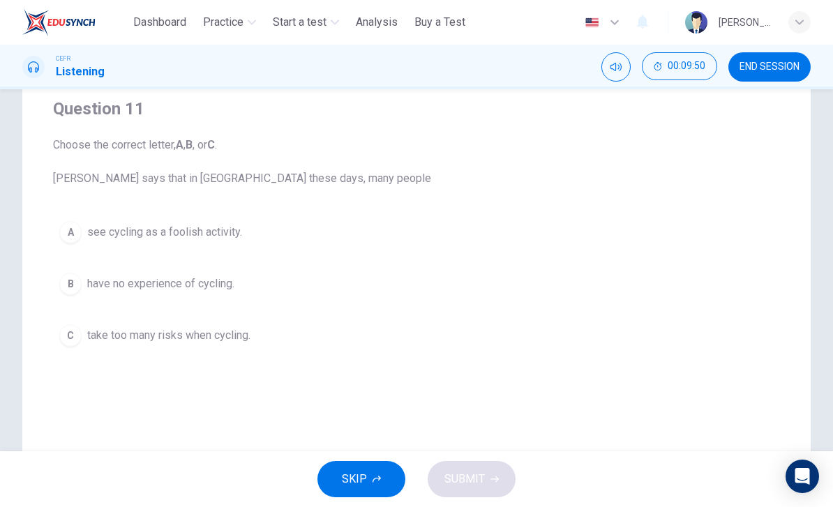
scroll to position [112, 0]
click at [121, 288] on span "have no experience of cycling." at bounding box center [160, 283] width 147 height 17
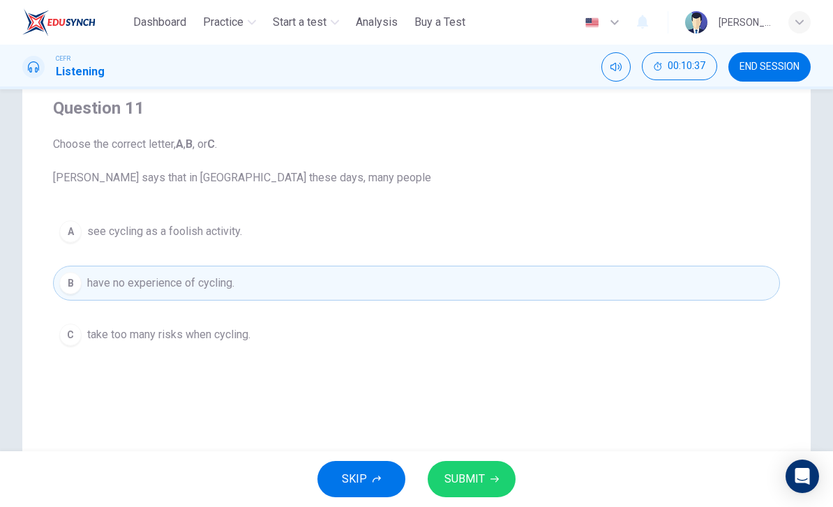
click at [484, 468] on button "SUBMIT" at bounding box center [472, 479] width 88 height 36
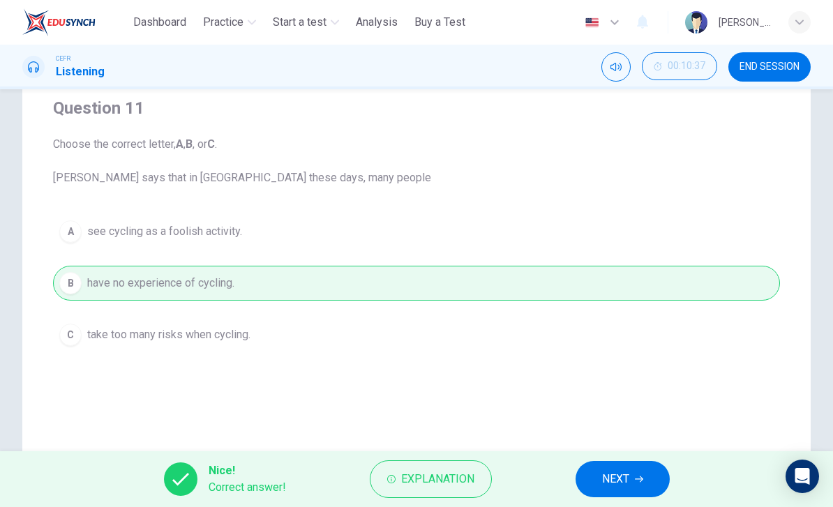
click at [629, 486] on span "NEXT" at bounding box center [615, 480] width 27 height 20
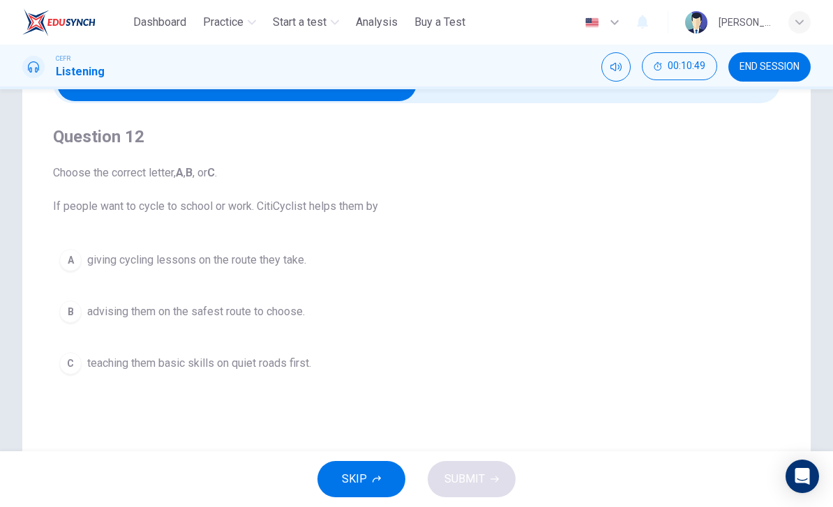
scroll to position [84, 0]
click at [96, 271] on button "A giving cycling lessons on the route they take." at bounding box center [416, 259] width 727 height 35
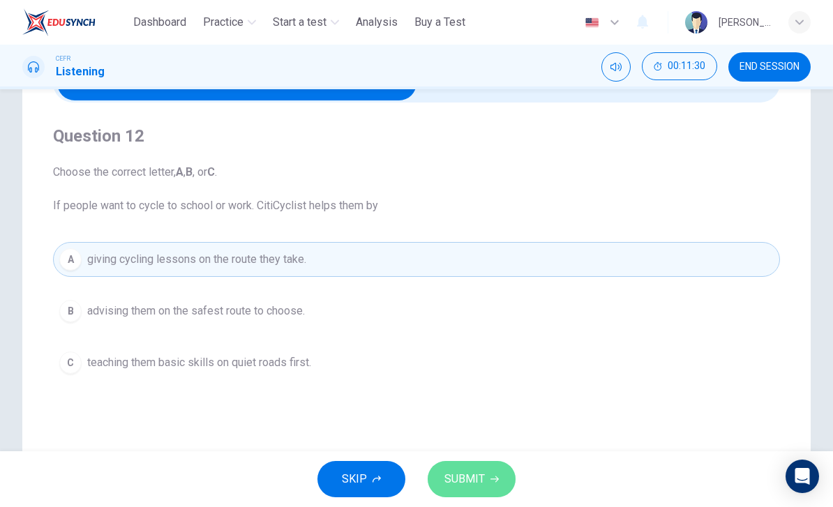
click at [474, 486] on span "SUBMIT" at bounding box center [465, 480] width 40 height 20
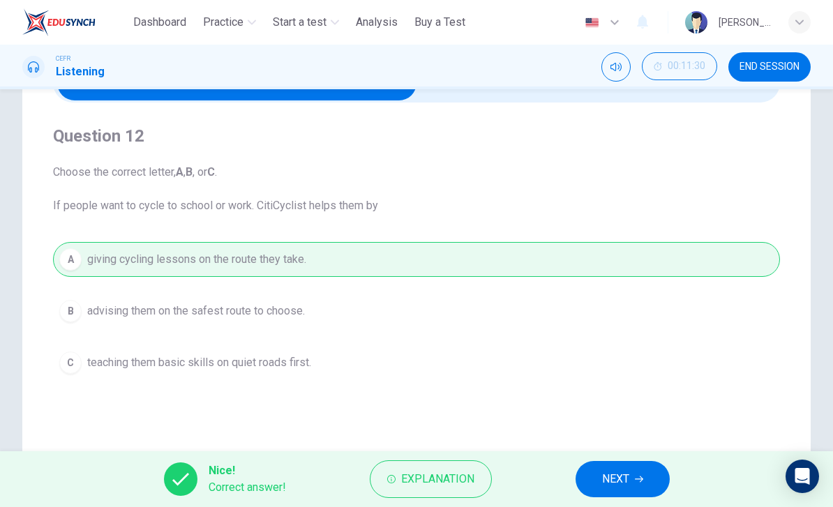
click at [618, 495] on button "NEXT" at bounding box center [623, 479] width 94 height 36
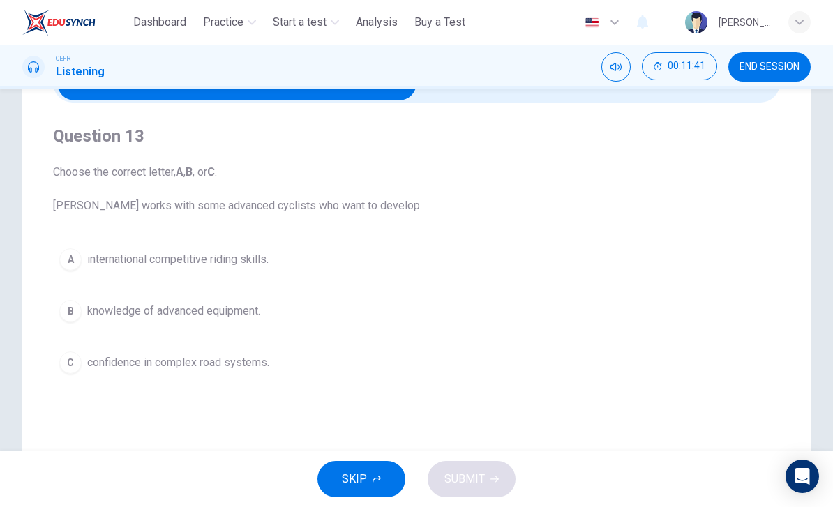
click at [132, 310] on span "knowledge of advanced equipment." at bounding box center [173, 311] width 173 height 17
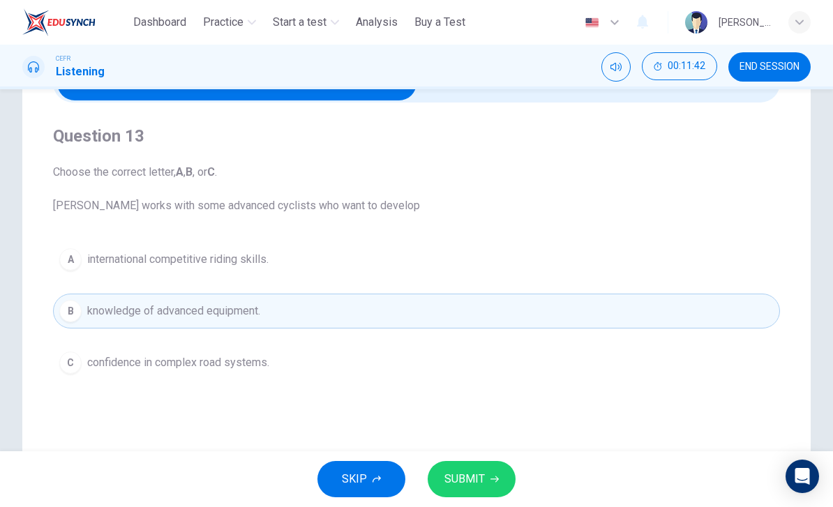
click at [483, 472] on span "SUBMIT" at bounding box center [465, 480] width 40 height 20
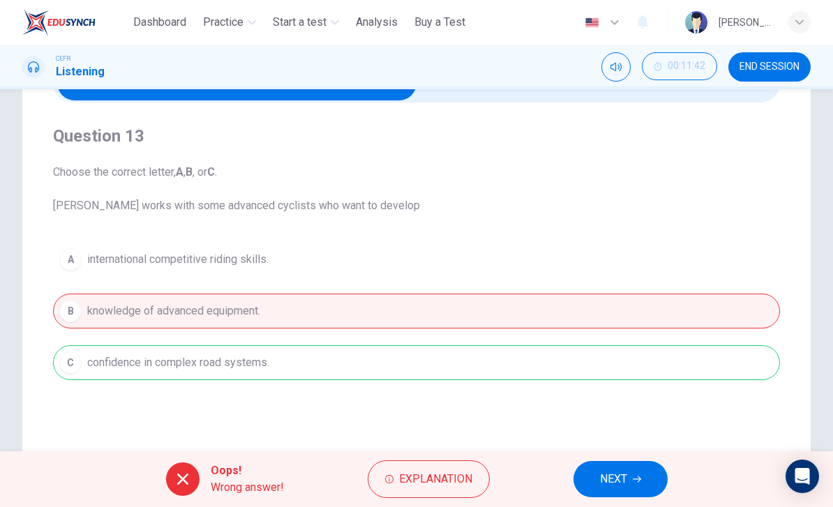
click at [634, 472] on button "NEXT" at bounding box center [621, 479] width 94 height 36
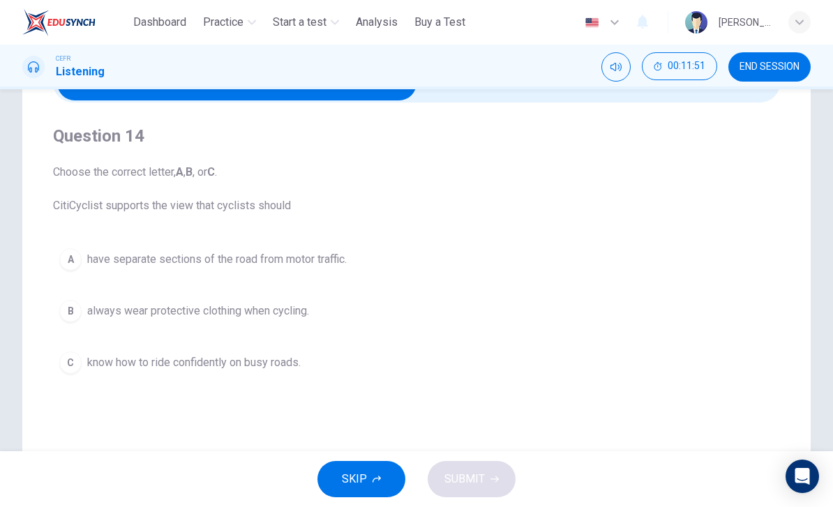
click at [135, 366] on span "know how to ride confidently on busy roads." at bounding box center [194, 363] width 214 height 17
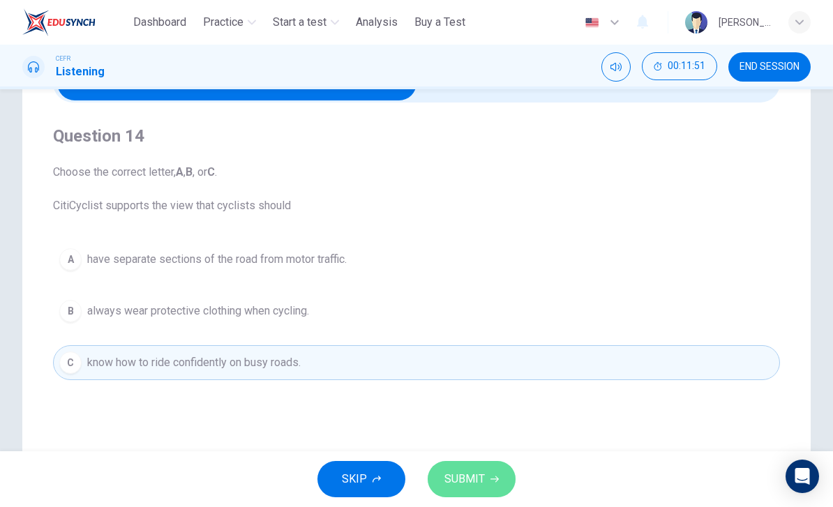
click at [493, 479] on icon "button" at bounding box center [495, 480] width 8 height 6
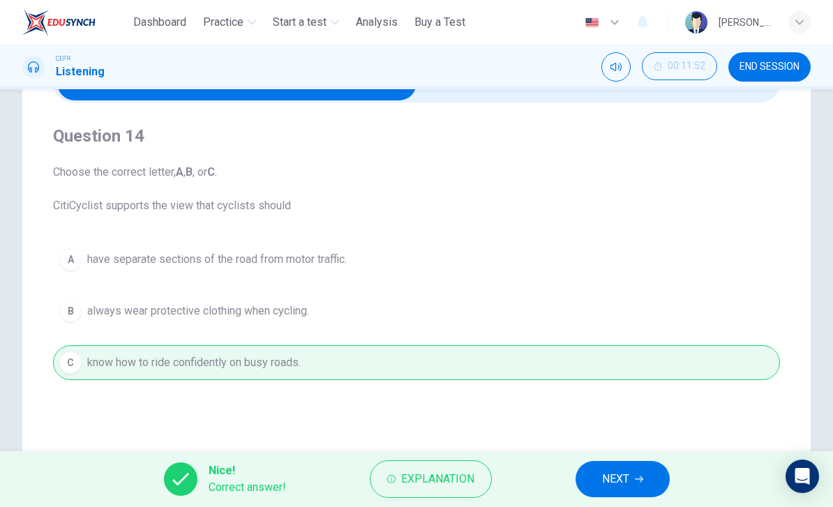
click at [631, 482] on button "NEXT" at bounding box center [623, 479] width 94 height 36
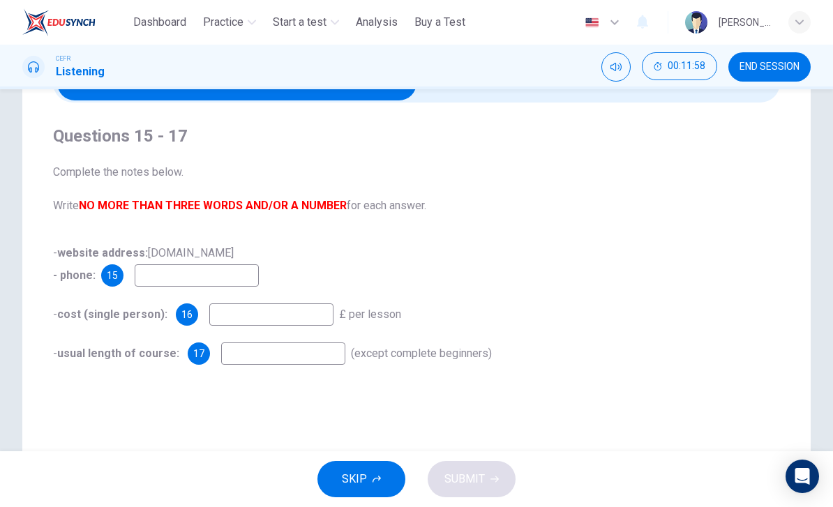
click at [172, 275] on input at bounding box center [197, 276] width 124 height 22
click at [183, 272] on input at bounding box center [197, 276] width 124 height 22
click at [182, 271] on input at bounding box center [197, 276] width 124 height 22
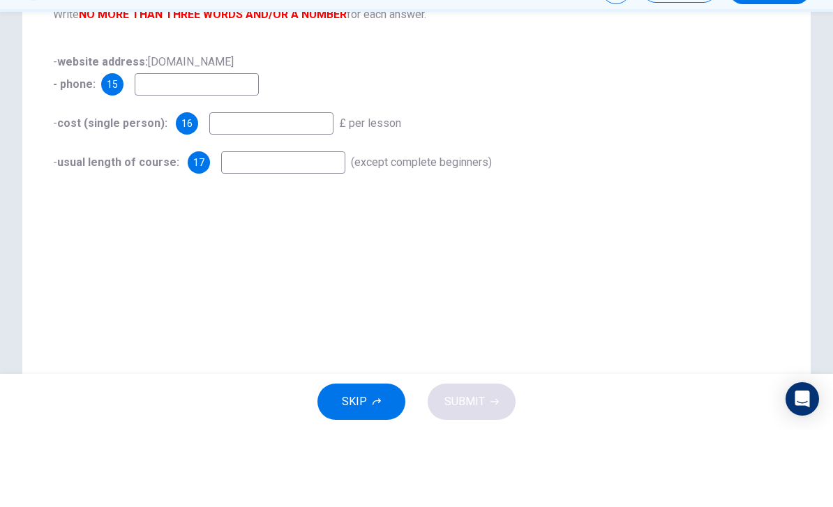
scroll to position [199, 0]
click at [150, 150] on input at bounding box center [197, 161] width 124 height 22
click at [302, 189] on input at bounding box center [271, 200] width 124 height 22
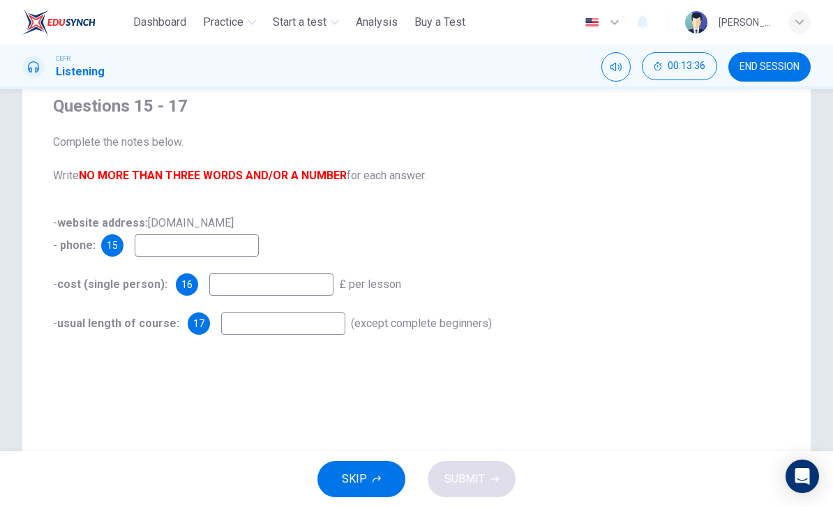
scroll to position [3, 0]
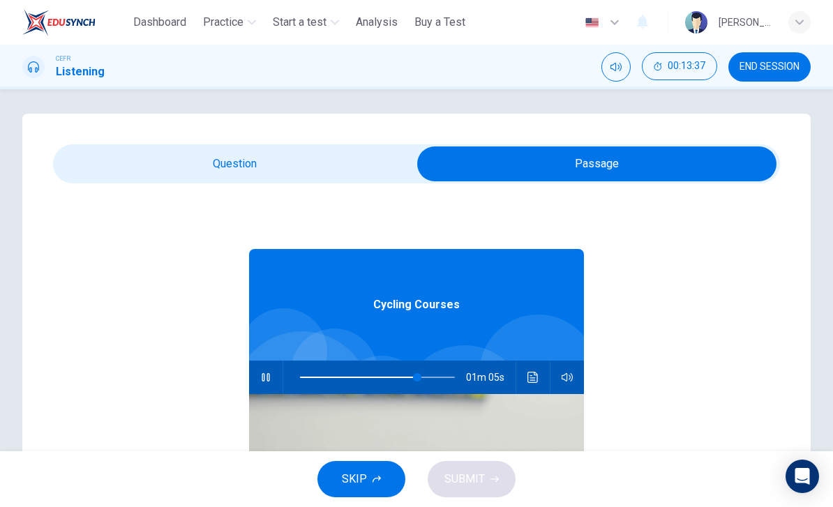
type input "**"
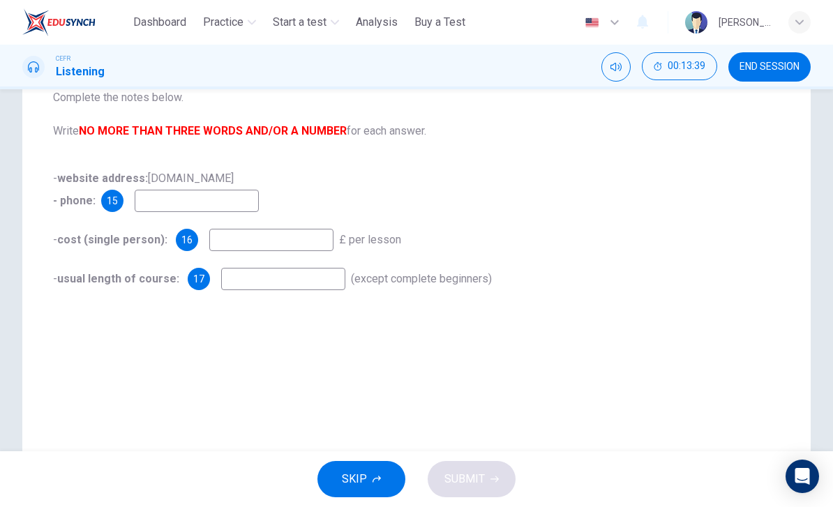
scroll to position [161, 0]
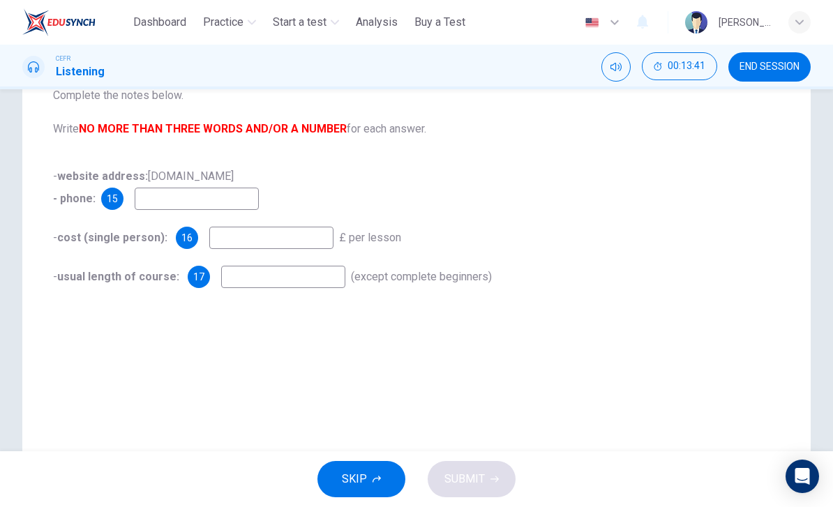
click at [161, 200] on input at bounding box center [197, 199] width 124 height 22
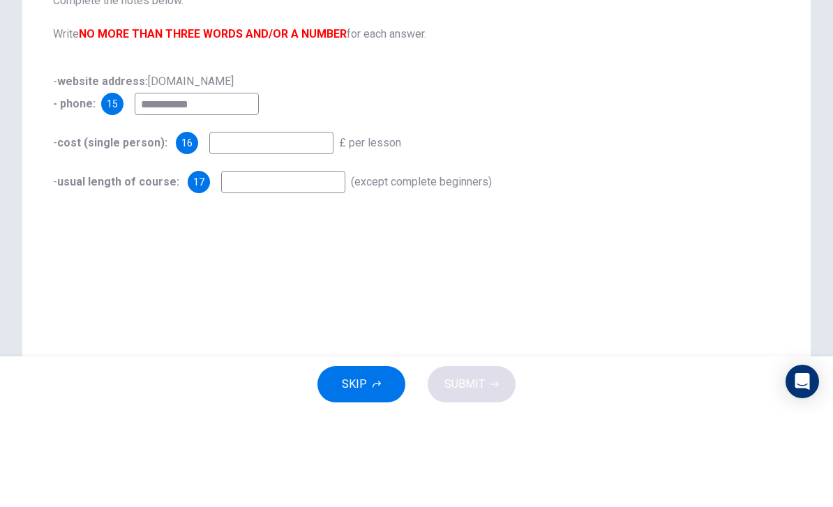
type input "**********"
click at [221, 227] on input at bounding box center [271, 238] width 124 height 22
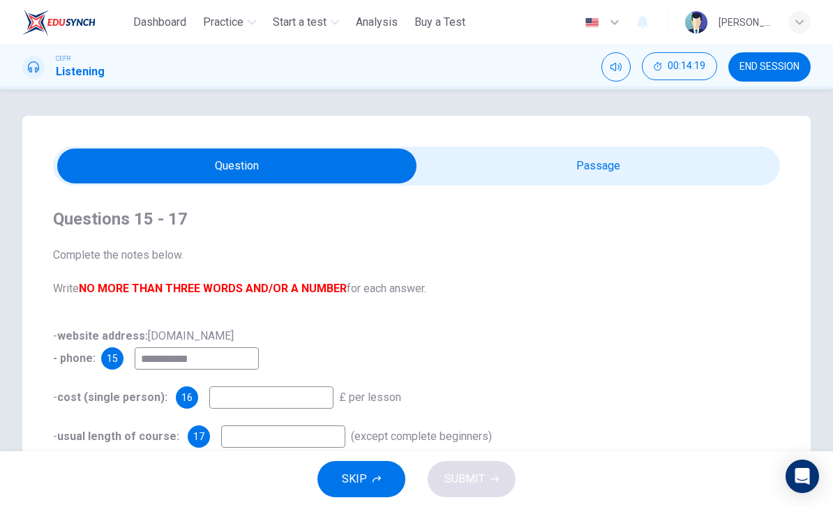
scroll to position [2, 0]
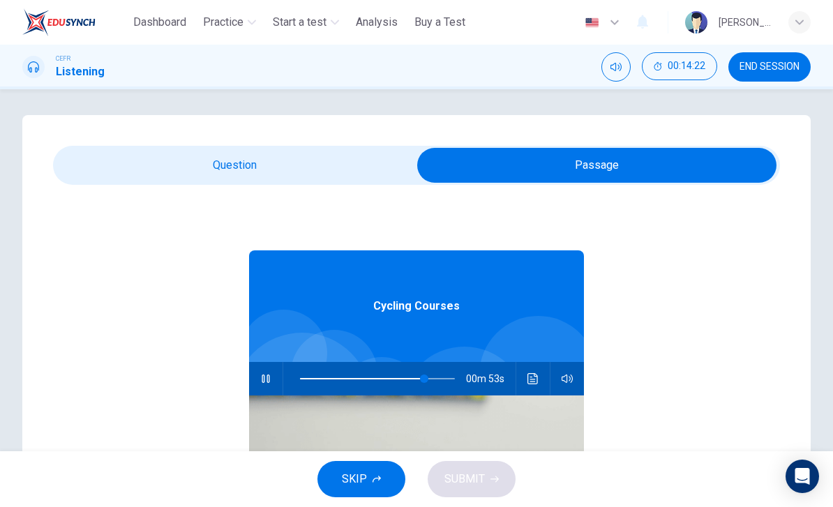
type input "**"
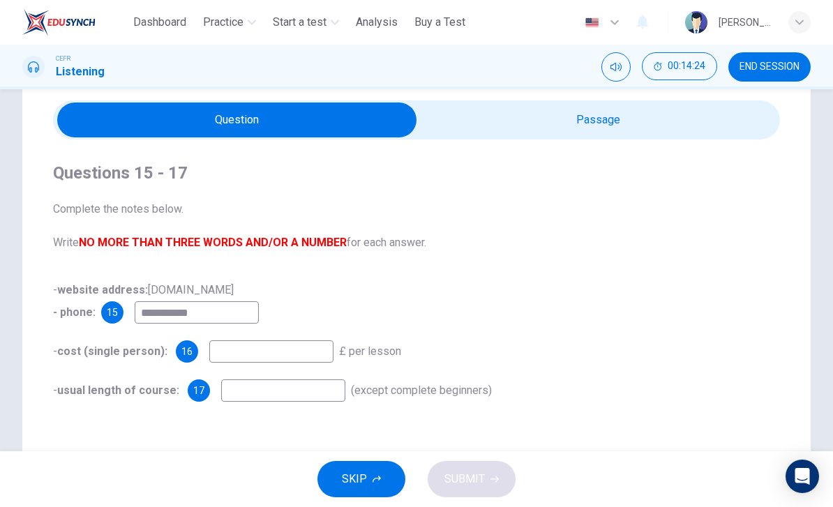
scroll to position [134, 0]
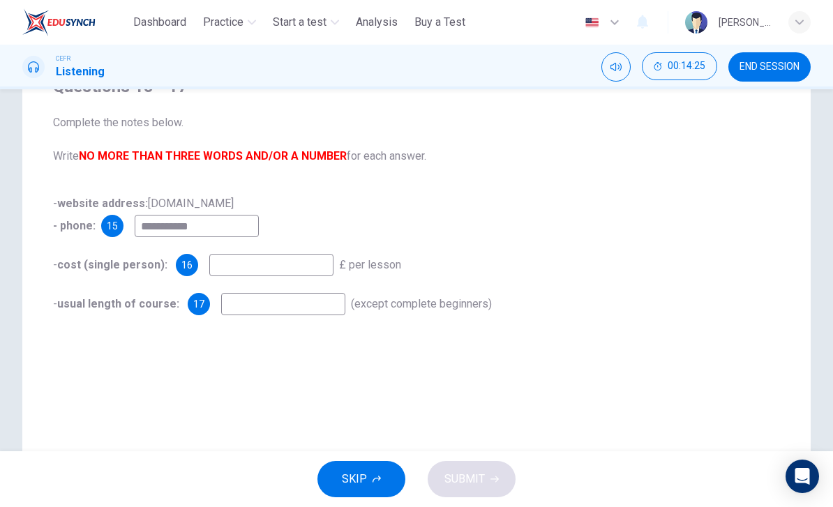
click at [301, 268] on input at bounding box center [271, 265] width 124 height 22
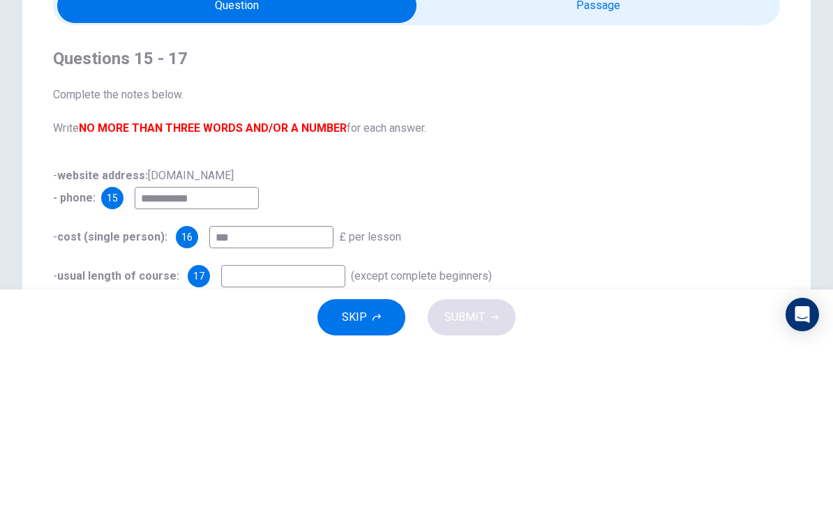
scroll to position [0, 0]
type input "***"
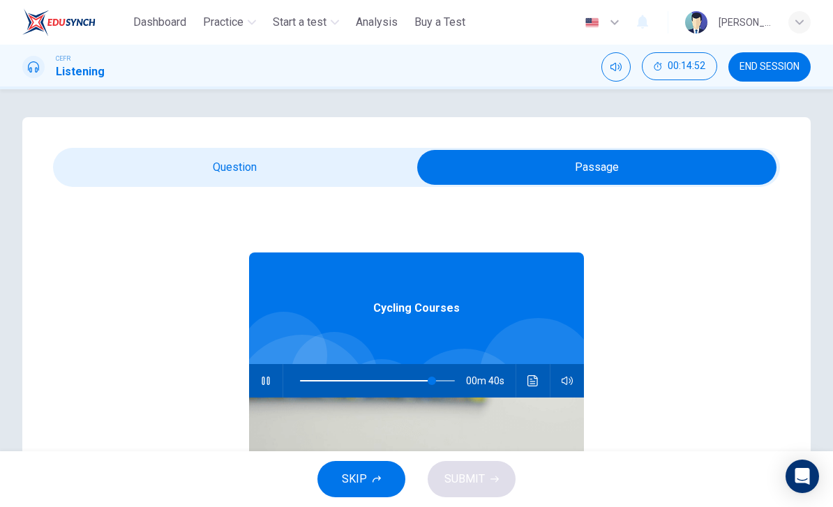
type input "**"
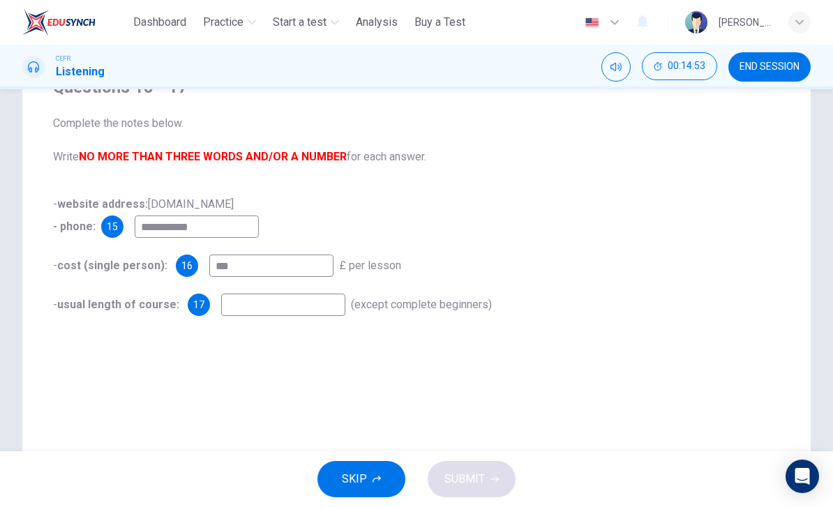
scroll to position [163, 0]
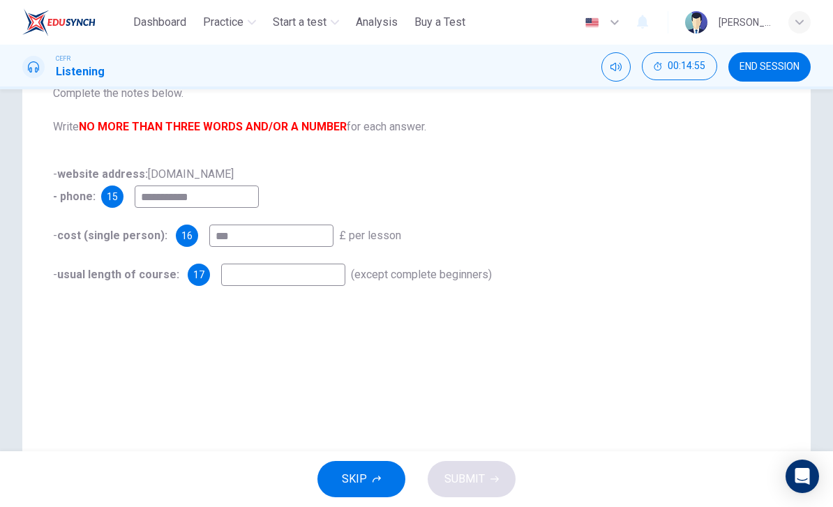
click at [313, 235] on input "***" at bounding box center [271, 236] width 124 height 22
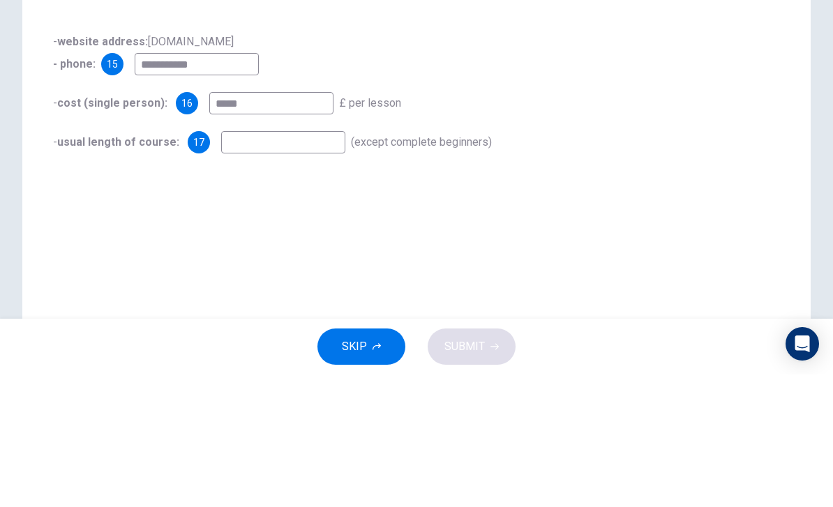
type input "*****"
click at [327, 264] on input at bounding box center [283, 275] width 124 height 22
type input "******"
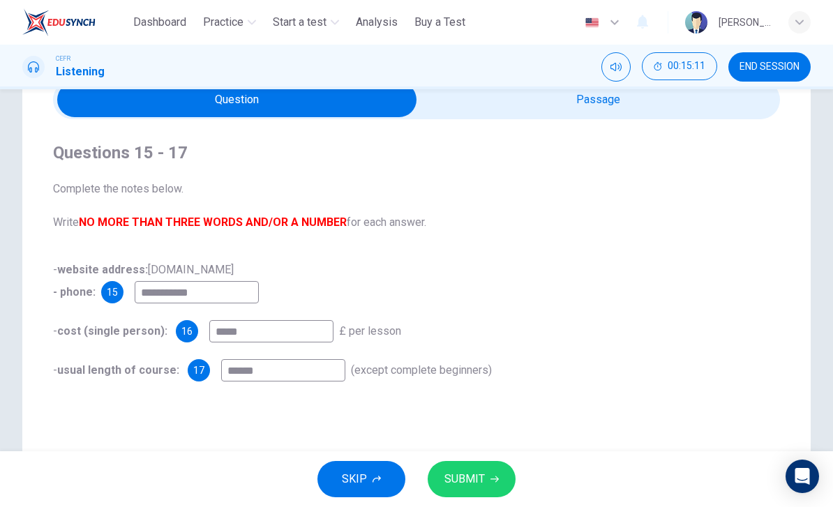
scroll to position [67, 0]
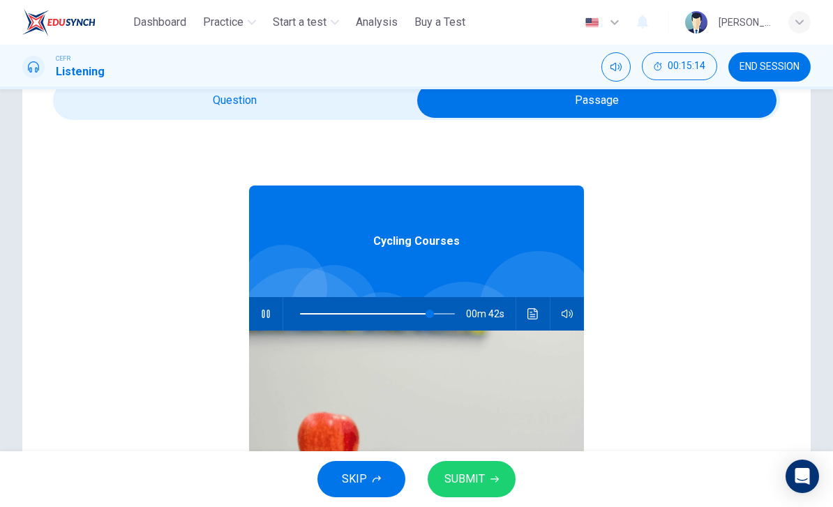
type input "**"
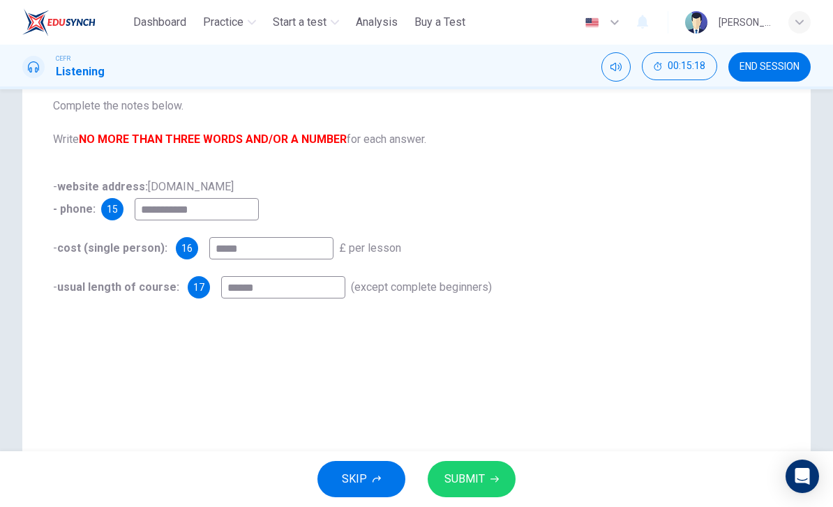
scroll to position [152, 0]
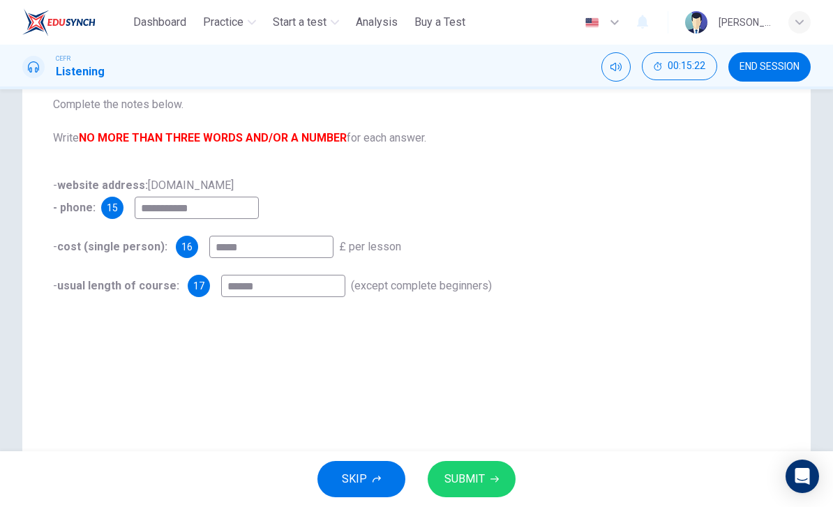
click at [3, 107] on div "**********" at bounding box center [416, 245] width 833 height 561
click at [283, 253] on input "*****" at bounding box center [271, 247] width 124 height 22
click at [301, 248] on input "*****" at bounding box center [271, 247] width 124 height 22
click at [301, 247] on input "*****" at bounding box center [271, 247] width 124 height 22
click at [251, 247] on input "*****" at bounding box center [271, 247] width 124 height 22
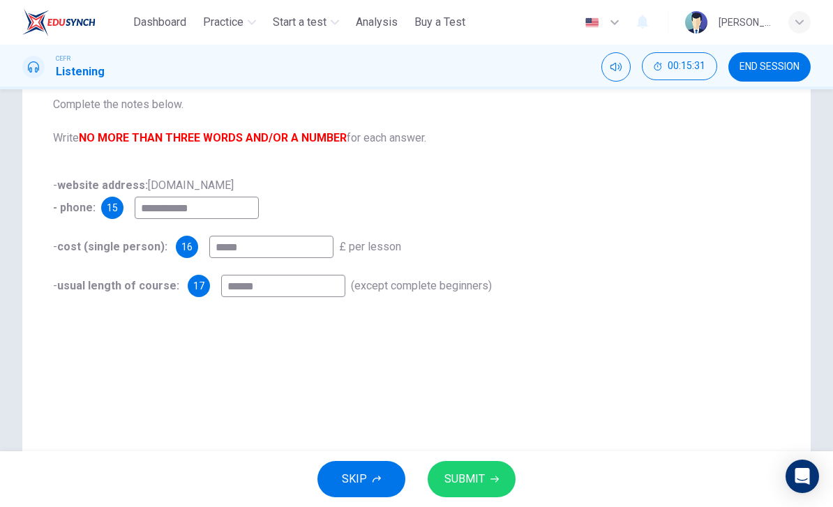
click at [251, 247] on input "*****" at bounding box center [271, 247] width 124 height 22
click at [653, 398] on div "**********" at bounding box center [416, 245] width 789 height 561
click at [653, 397] on div "**********" at bounding box center [416, 245] width 789 height 561
click at [254, 246] on input "*****" at bounding box center [271, 247] width 124 height 22
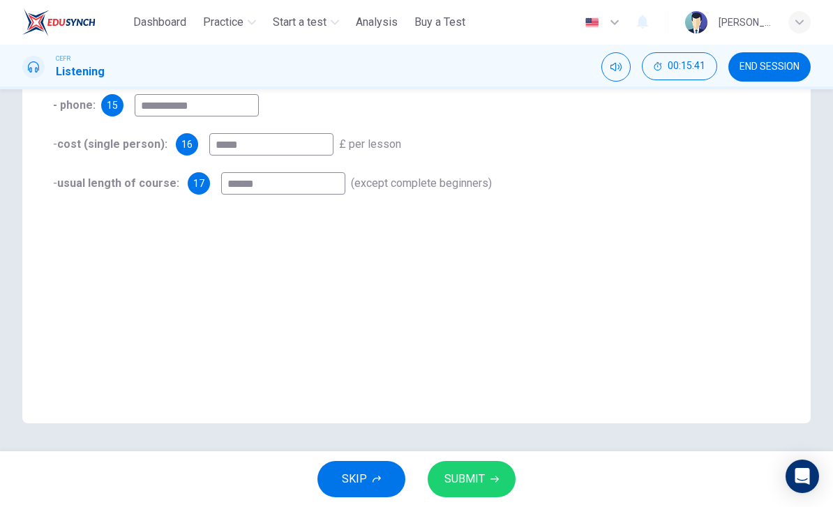
scroll to position [255, 0]
type input "*****"
click at [565, 249] on div "**********" at bounding box center [416, 143] width 789 height 561
click at [463, 478] on span "SUBMIT" at bounding box center [465, 480] width 40 height 20
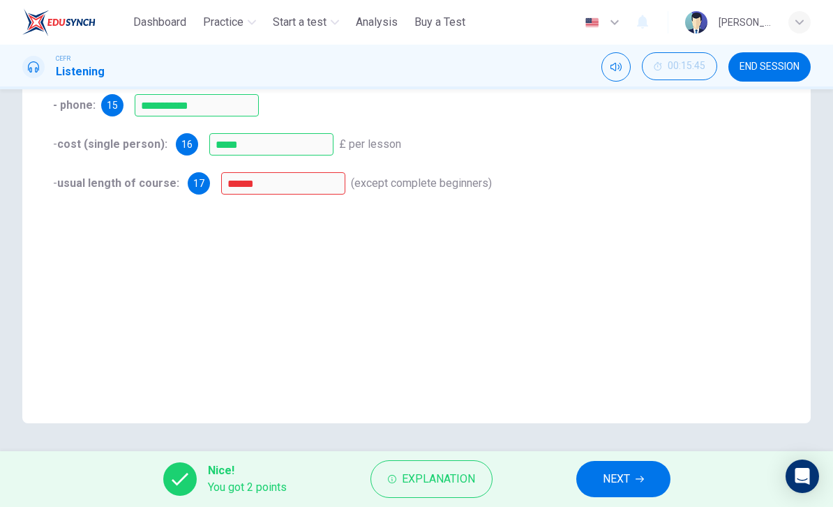
click at [475, 479] on span "Explanation" at bounding box center [438, 480] width 73 height 20
click at [655, 283] on div "**********" at bounding box center [416, 143] width 789 height 561
click at [635, 495] on button "NEXT" at bounding box center [623, 479] width 94 height 36
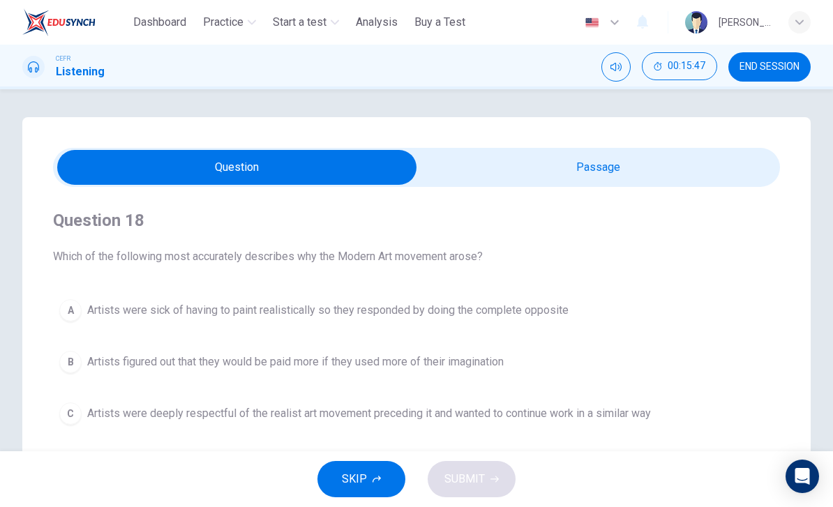
scroll to position [0, 0]
click at [798, 64] on span "END SESSION" at bounding box center [770, 66] width 60 height 11
